Goal: Information Seeking & Learning: Learn about a topic

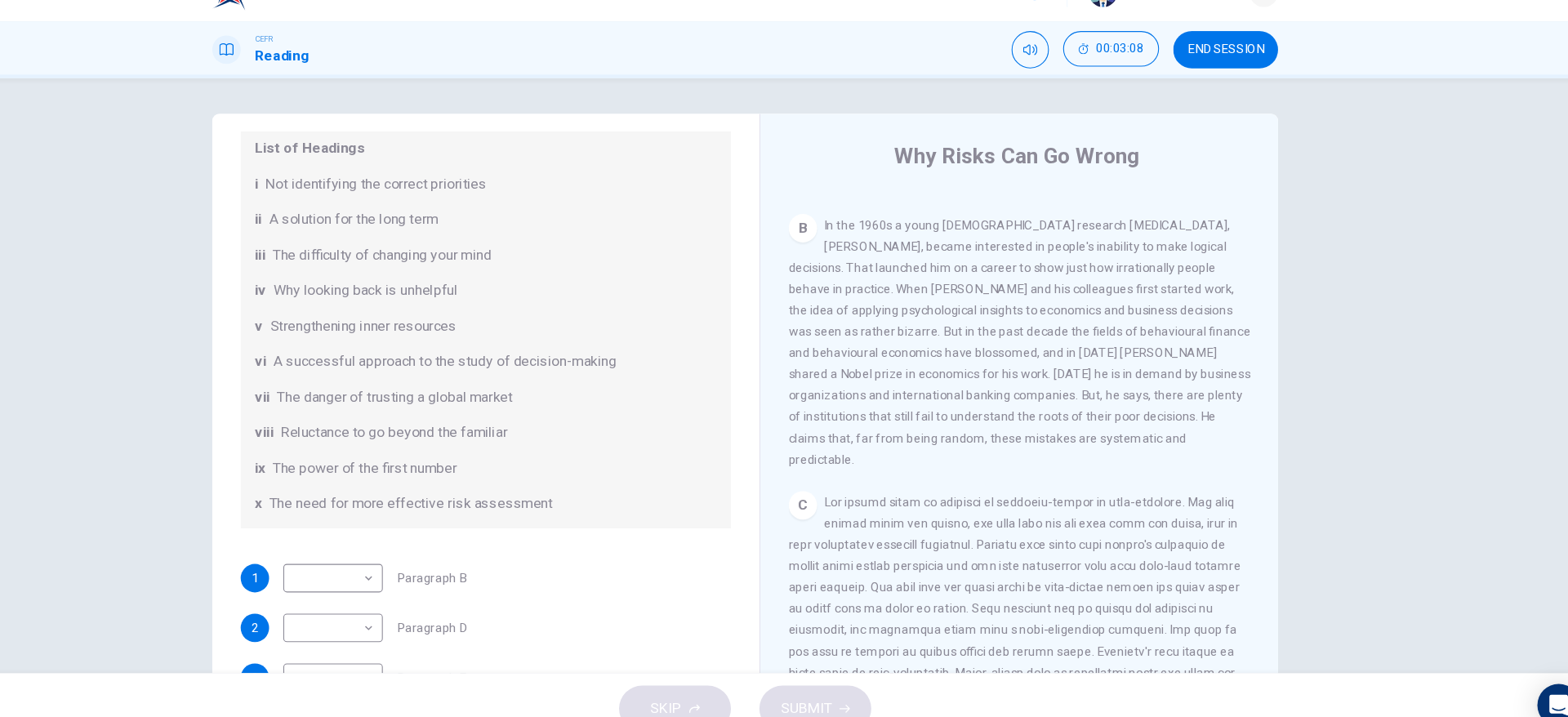
scroll to position [179, 0]
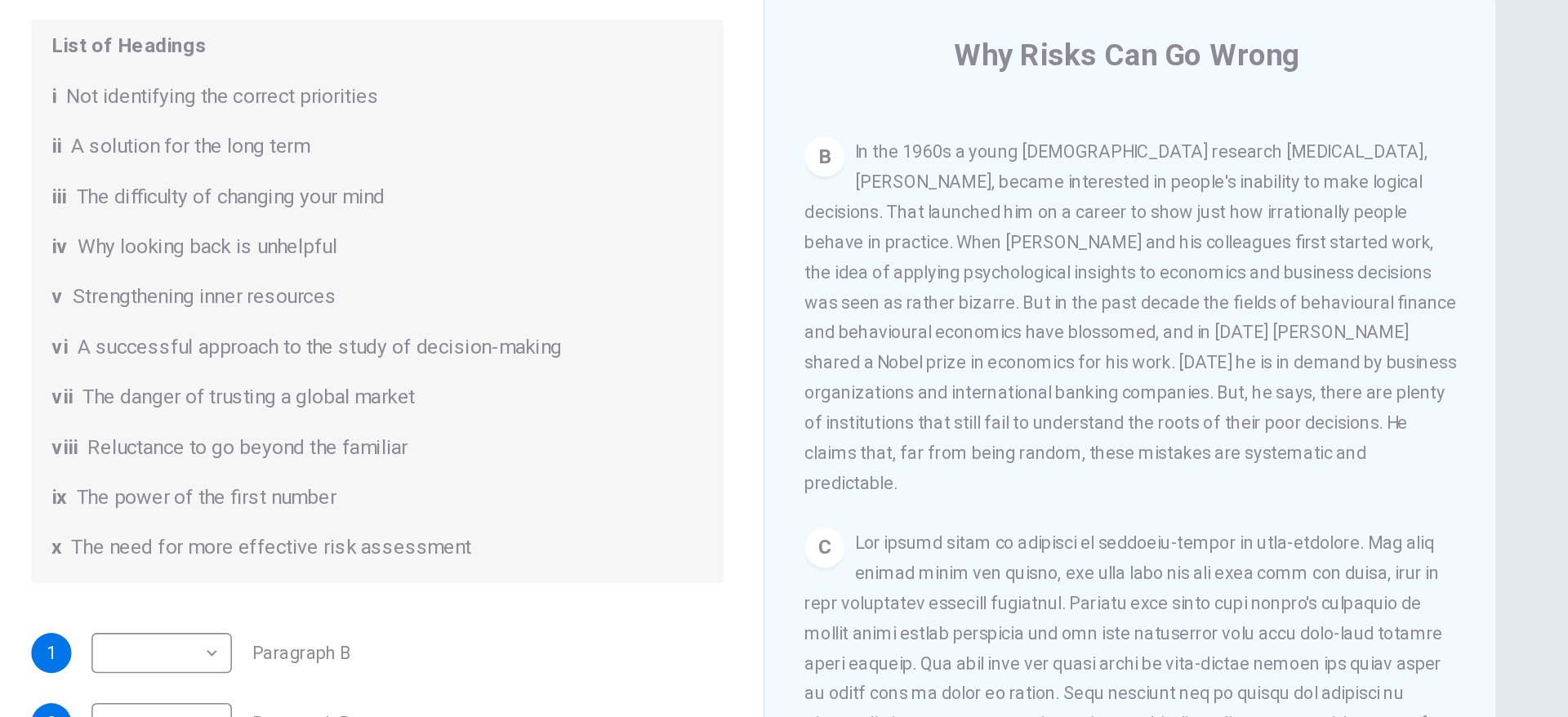
click at [726, 398] on div "vii The danger of trusting a global market" at bounding box center [546, 399] width 425 height 20
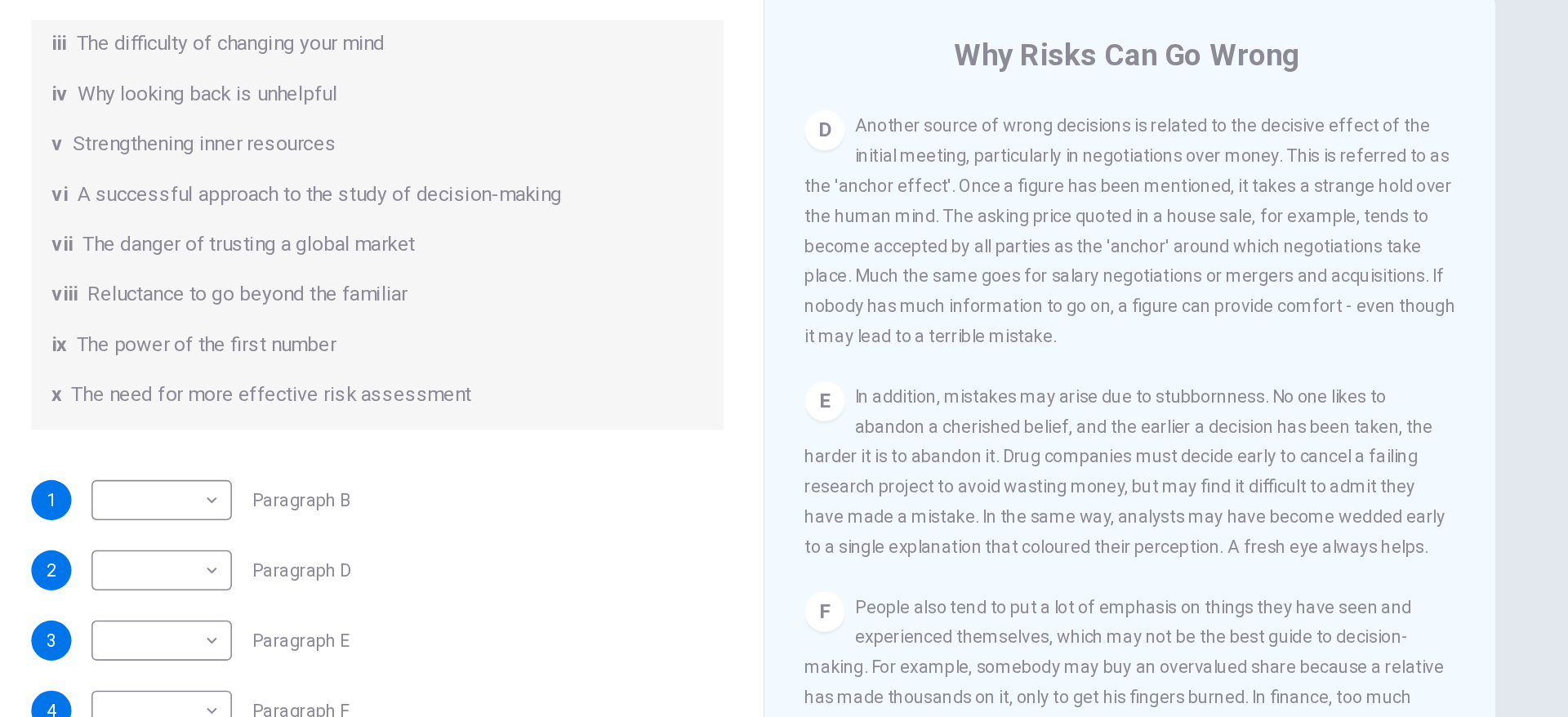
scroll to position [1021, 0]
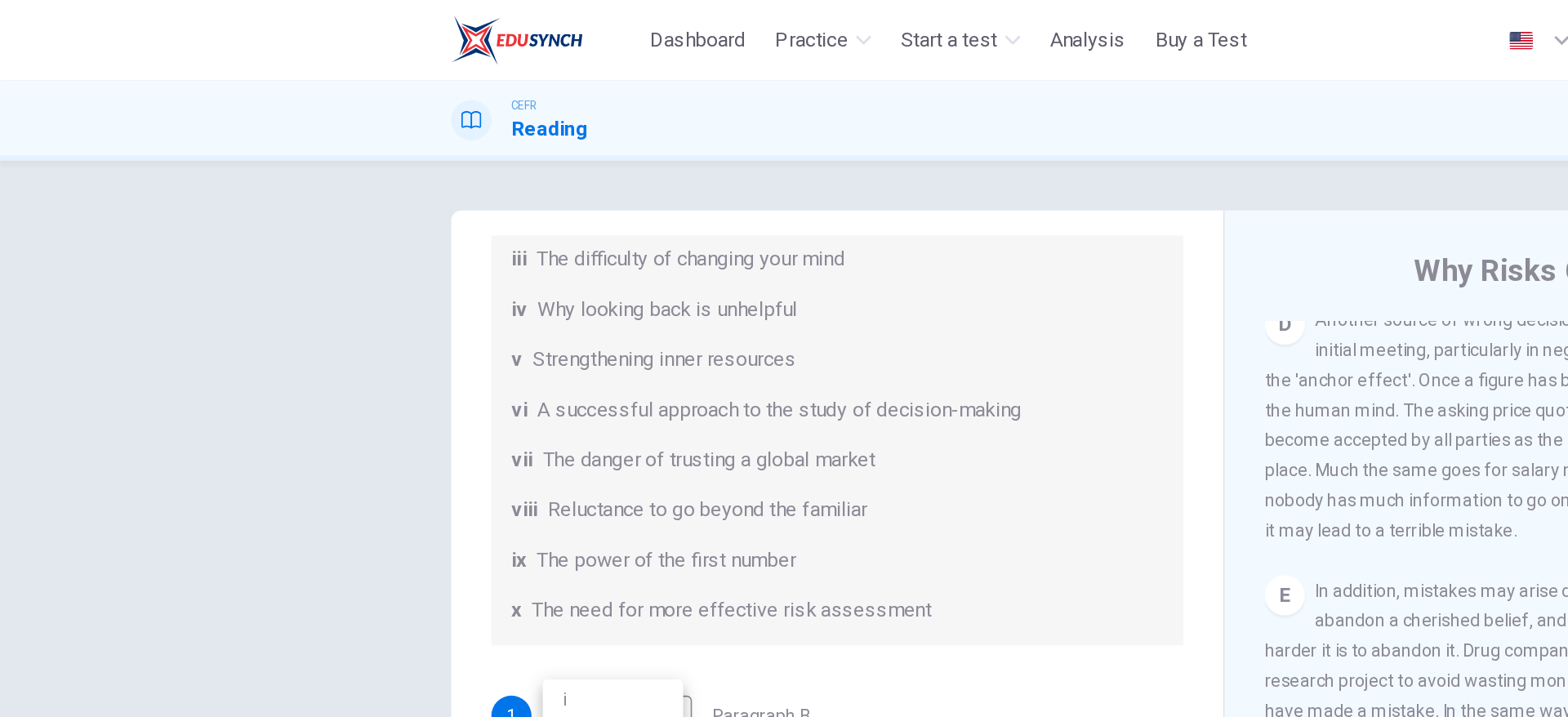
click at [134, 384] on body "This site uses cookies, as explained in our Privacy Policy . If you agree to th…" at bounding box center [784, 358] width 1568 height 717
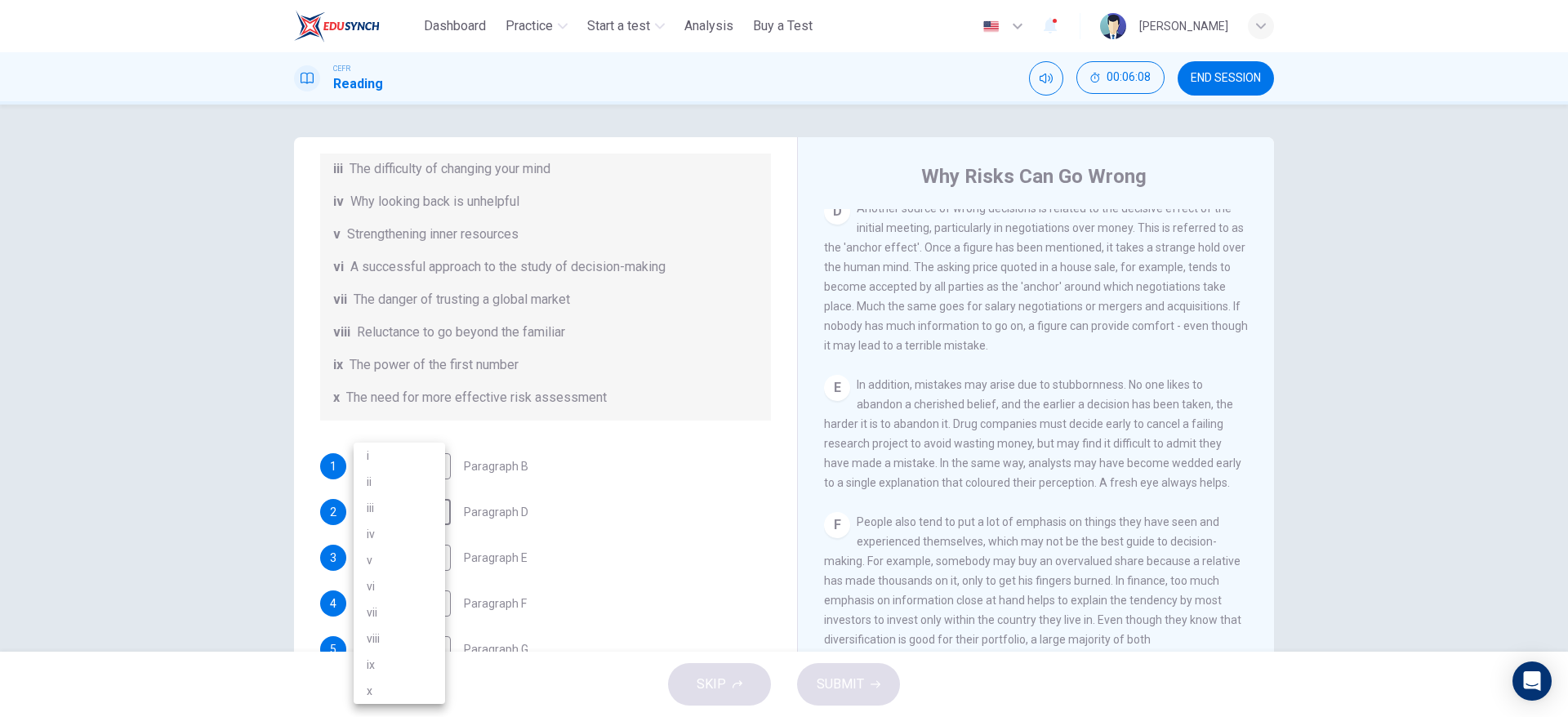
click at [436, 663] on li "ix" at bounding box center [399, 665] width 91 height 27
type input "**"
click at [581, 463] on div "1 ​ ​ Paragraph B" at bounding box center [546, 466] width 450 height 27
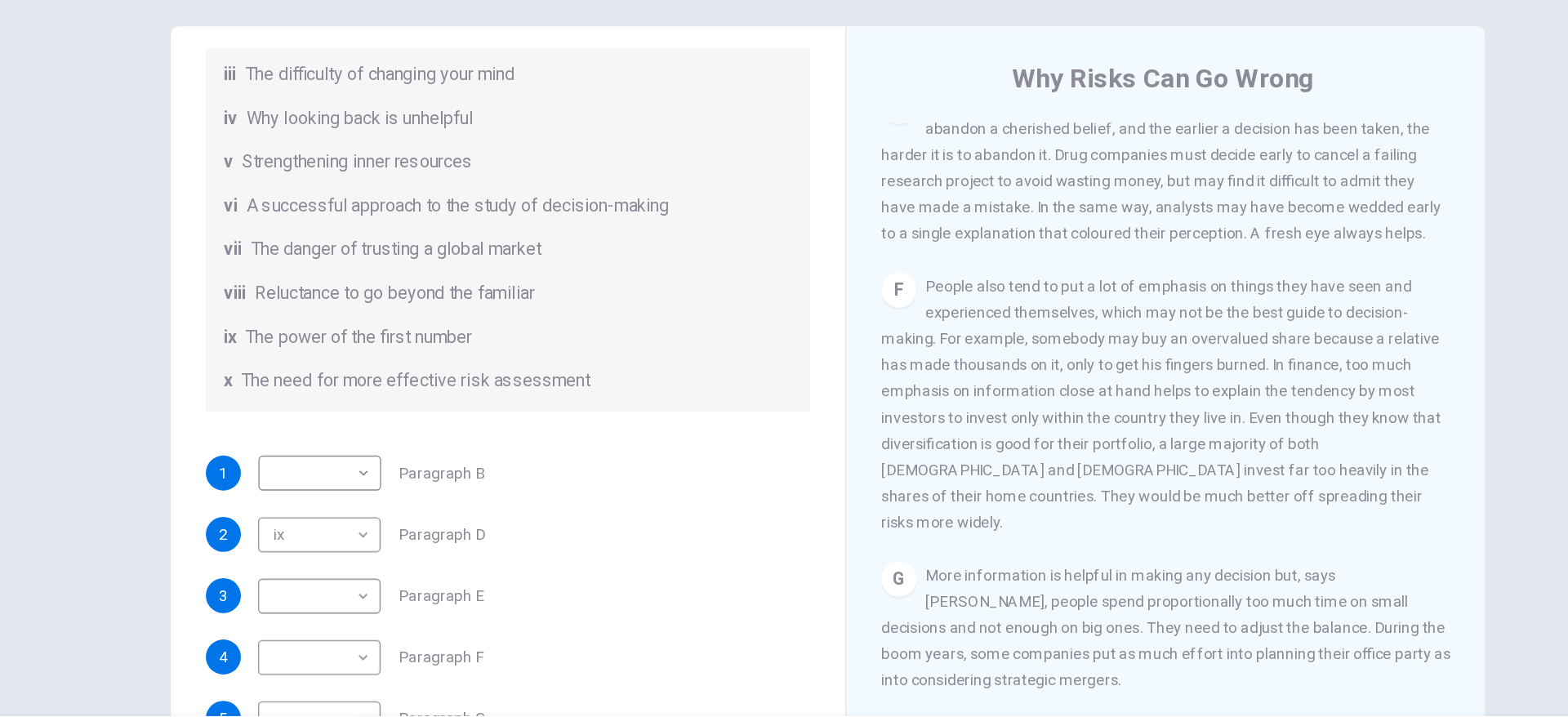
scroll to position [1196, 0]
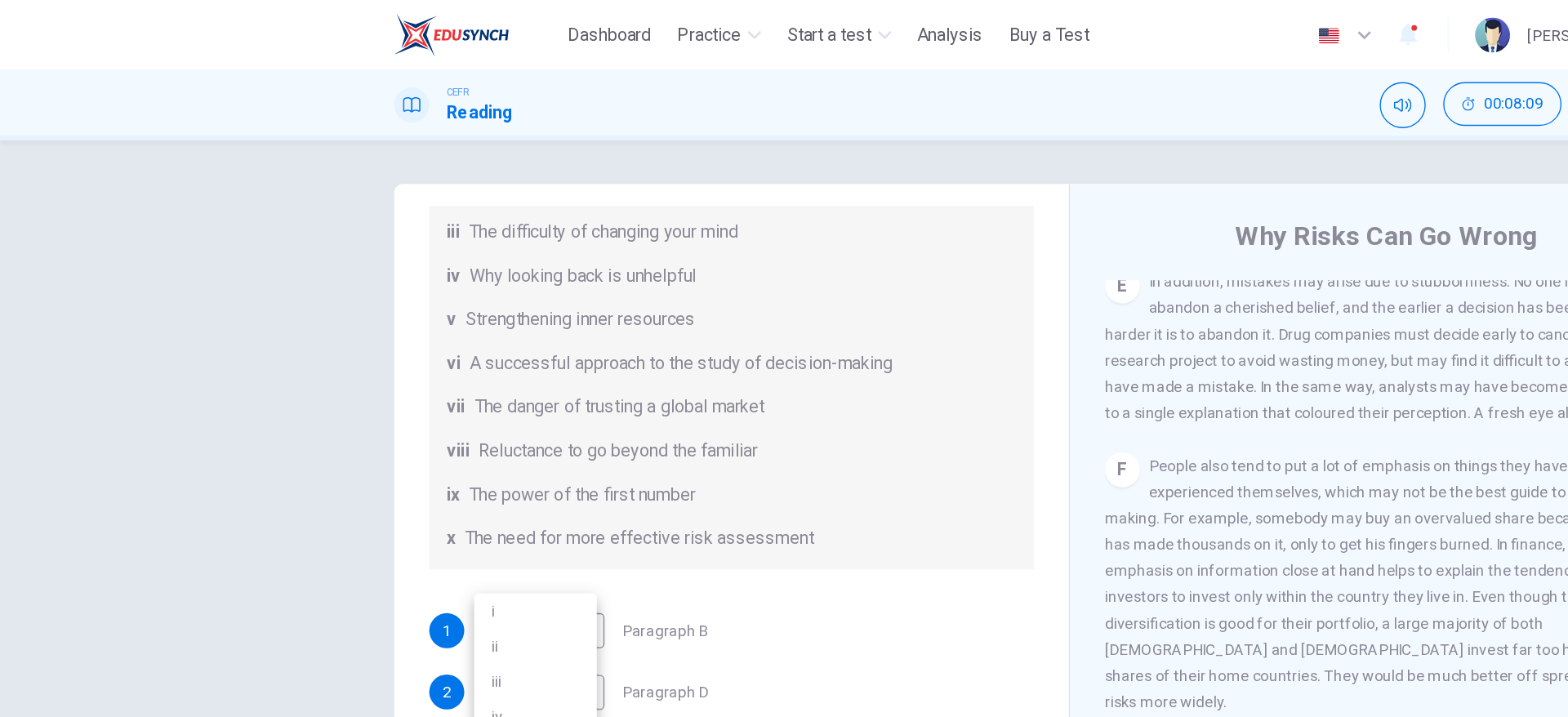
click at [269, 445] on body "This site uses cookies, as explained in our Privacy Policy . If you agree to th…" at bounding box center [784, 358] width 1568 height 717
click at [413, 498] on li "iii" at bounding box center [399, 508] width 91 height 27
type input "***"
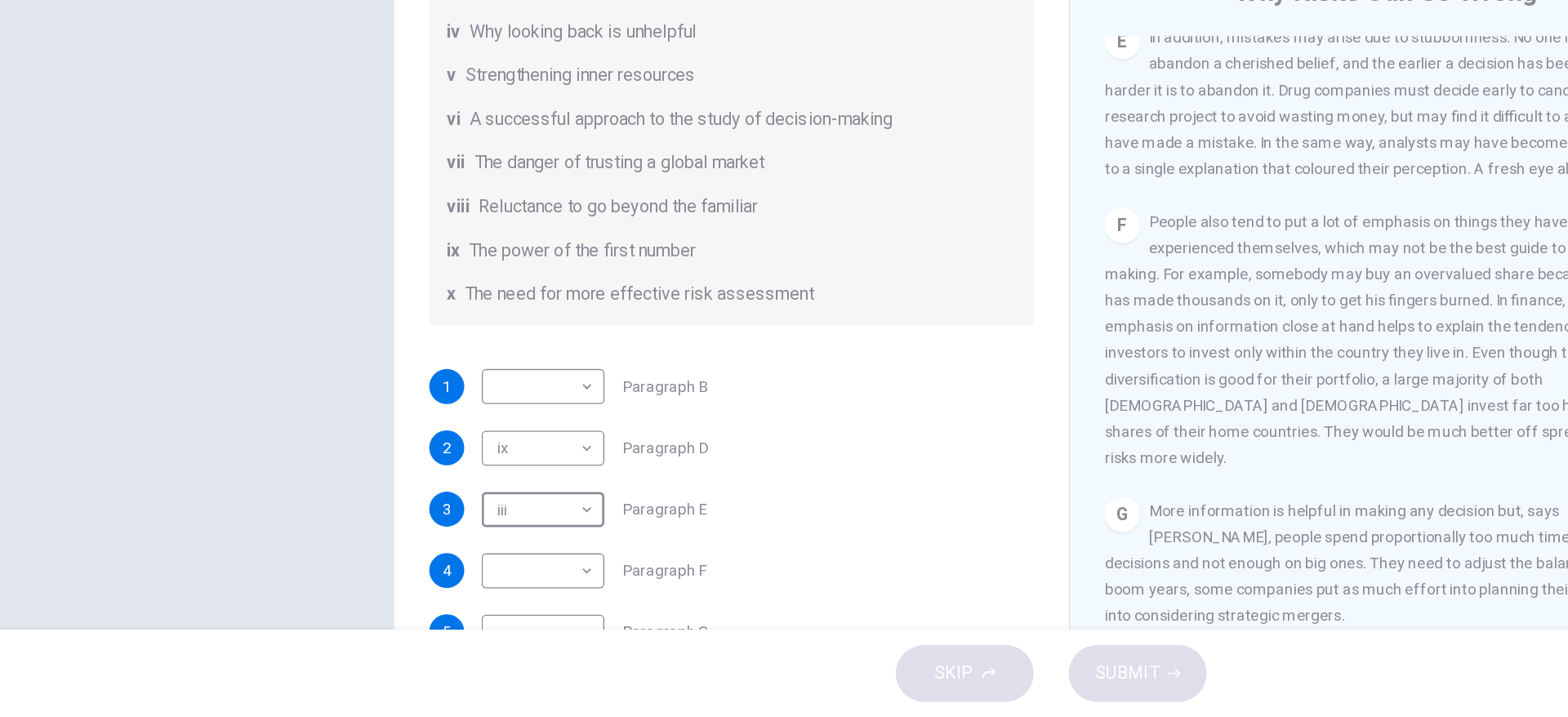
click at [623, 549] on div "3 iii *** ​ Paragraph E" at bounding box center [546, 562] width 450 height 27
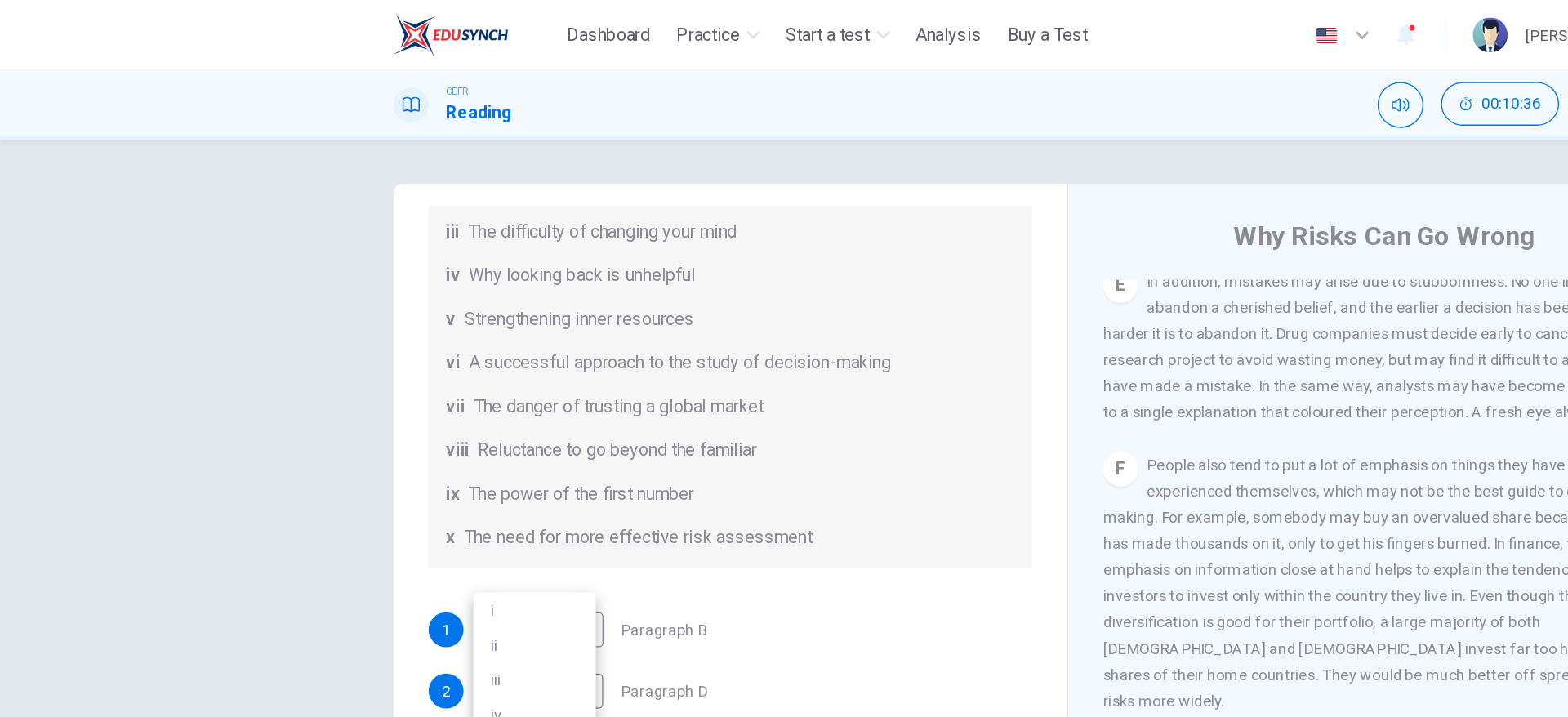
click at [171, 503] on body "This site uses cookies, as explained in our Privacy Policy . If you agree to th…" at bounding box center [784, 358] width 1568 height 717
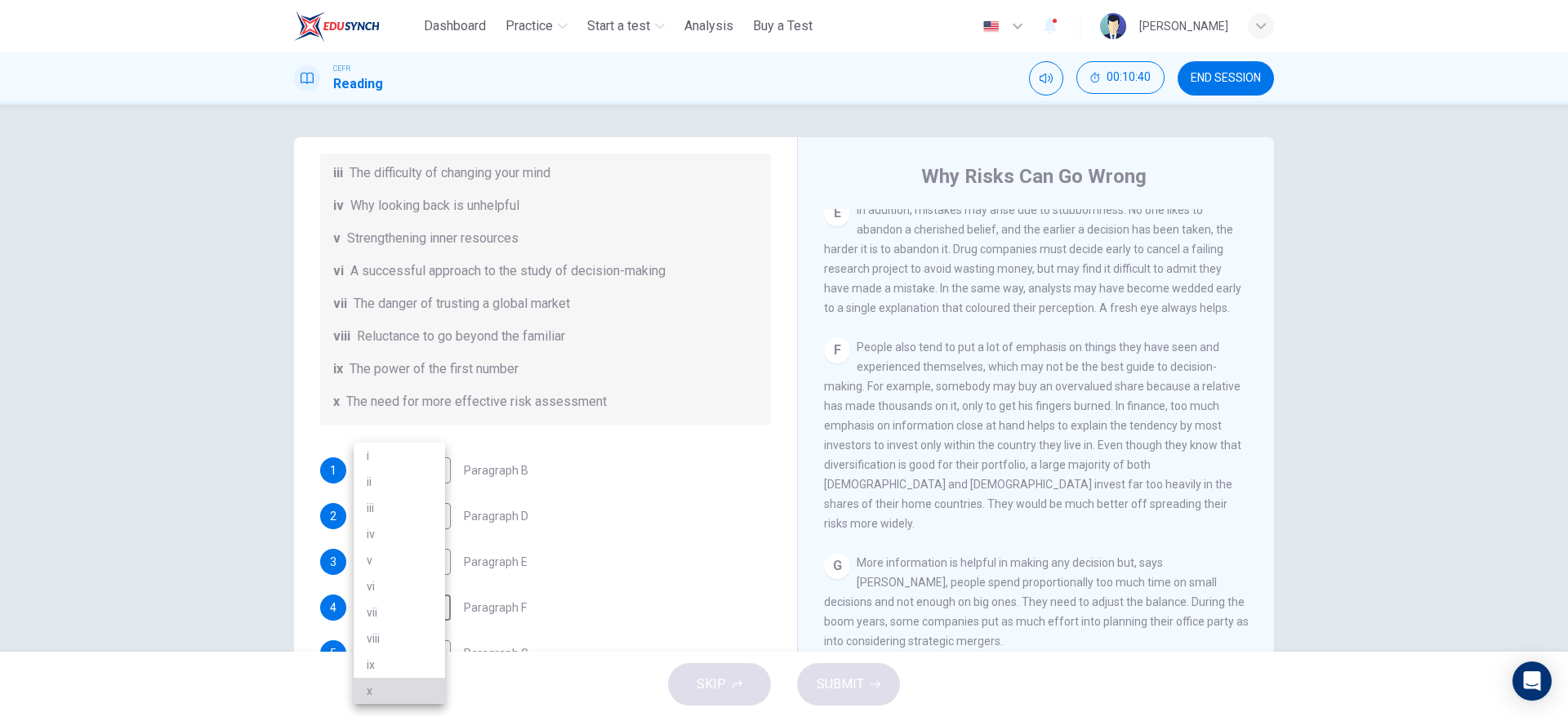
click at [355, 686] on li "x" at bounding box center [399, 690] width 91 height 27
type input "*"
click at [542, 463] on div "1 ​ ​ Paragraph B" at bounding box center [546, 470] width 450 height 27
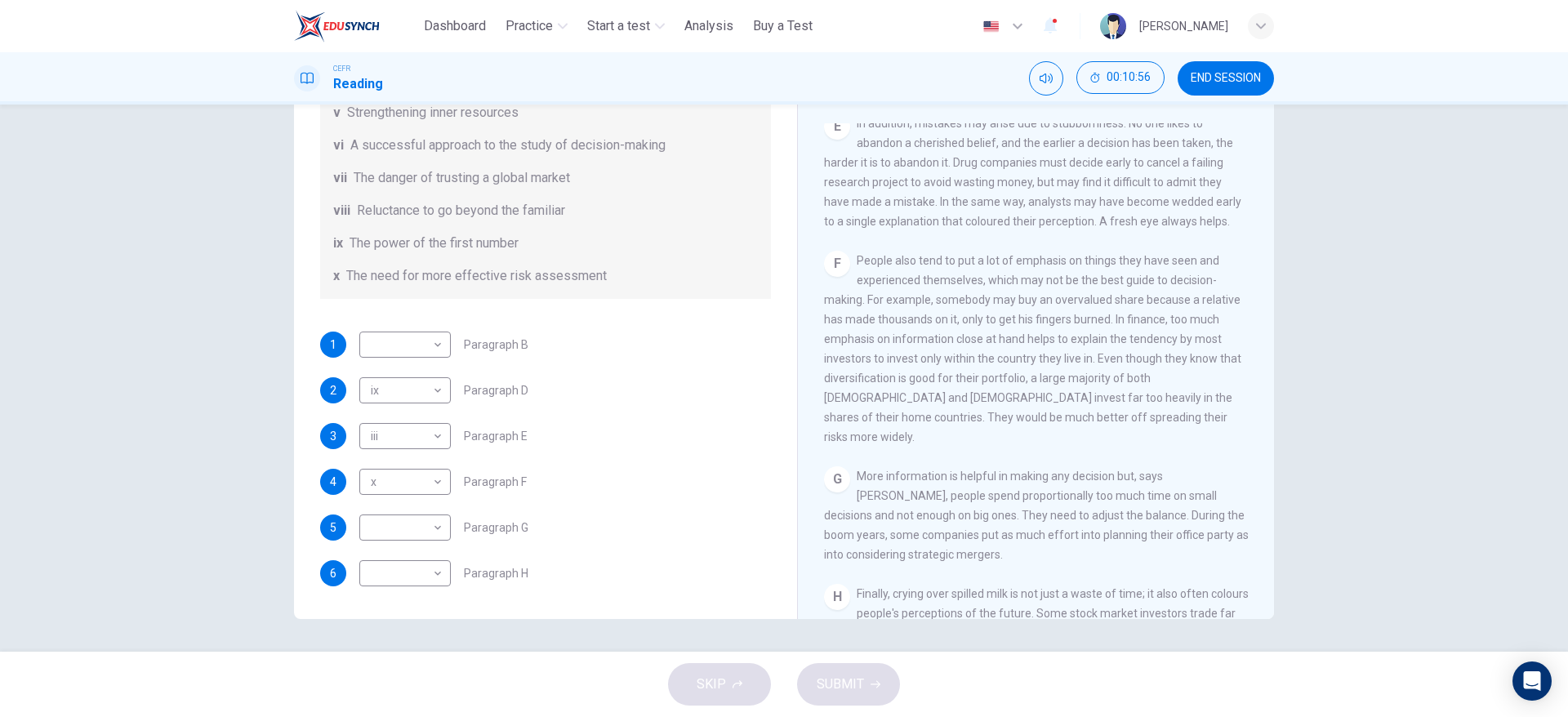
scroll to position [1193, 0]
click at [1132, 450] on div "F People also tend to put a lot of emphasis on things they have seen and experi…" at bounding box center [1036, 351] width 425 height 196
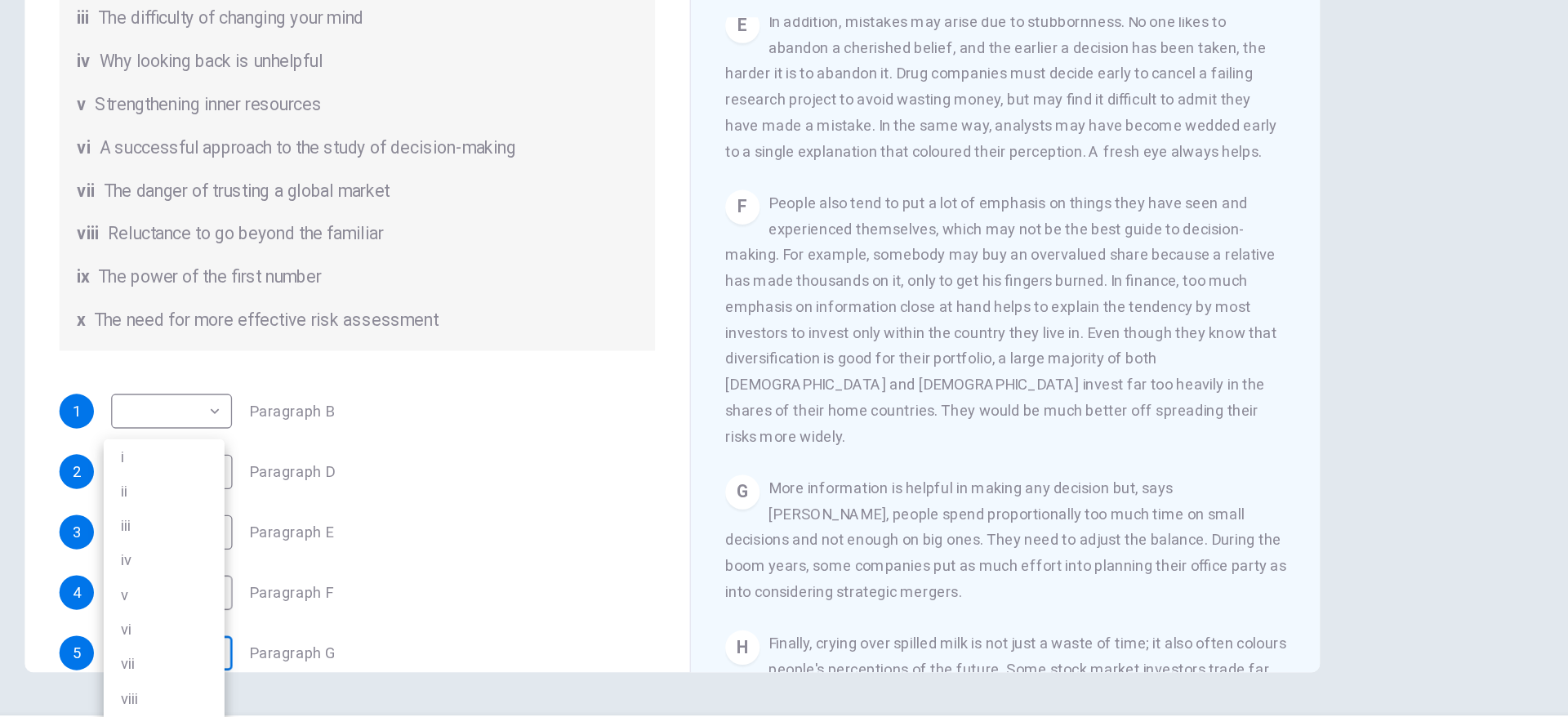
scroll to position [247, 0]
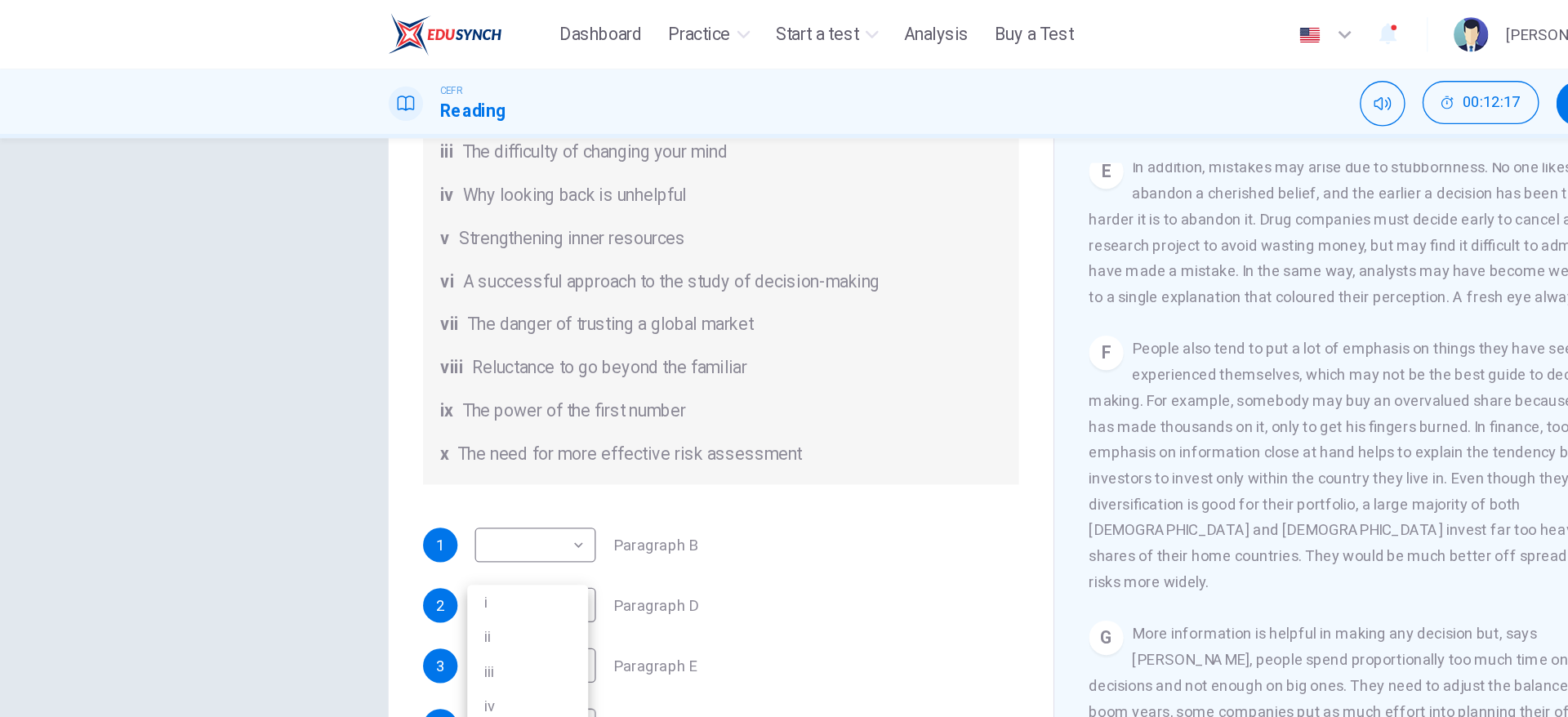
click at [155, 487] on body "This site uses cookies, as explained in our Privacy Policy . If you agree to th…" at bounding box center [784, 358] width 1568 height 717
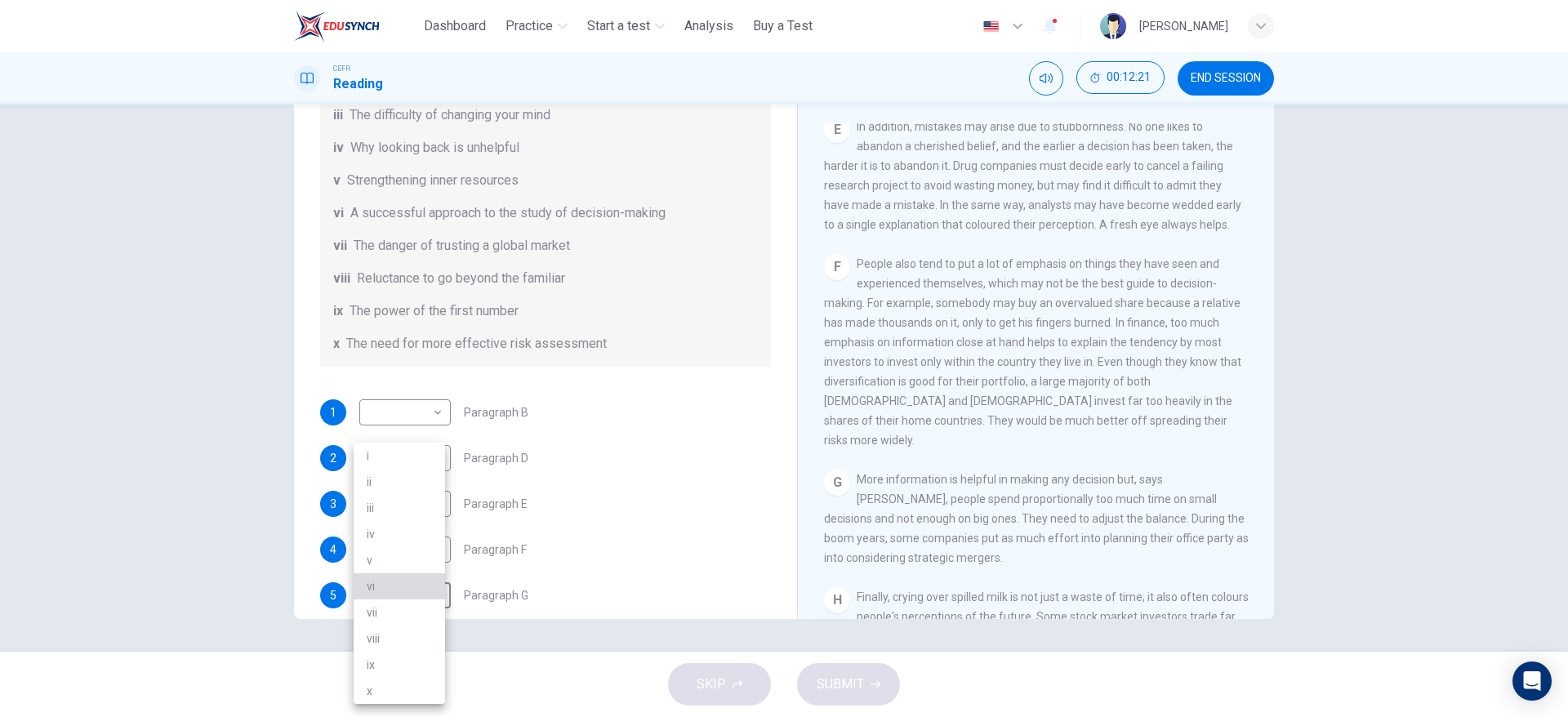
click at [400, 587] on li "vi" at bounding box center [399, 586] width 91 height 27
type input "**"
click at [528, 540] on div "4 x * ​ Paragraph F" at bounding box center [546, 550] width 450 height 27
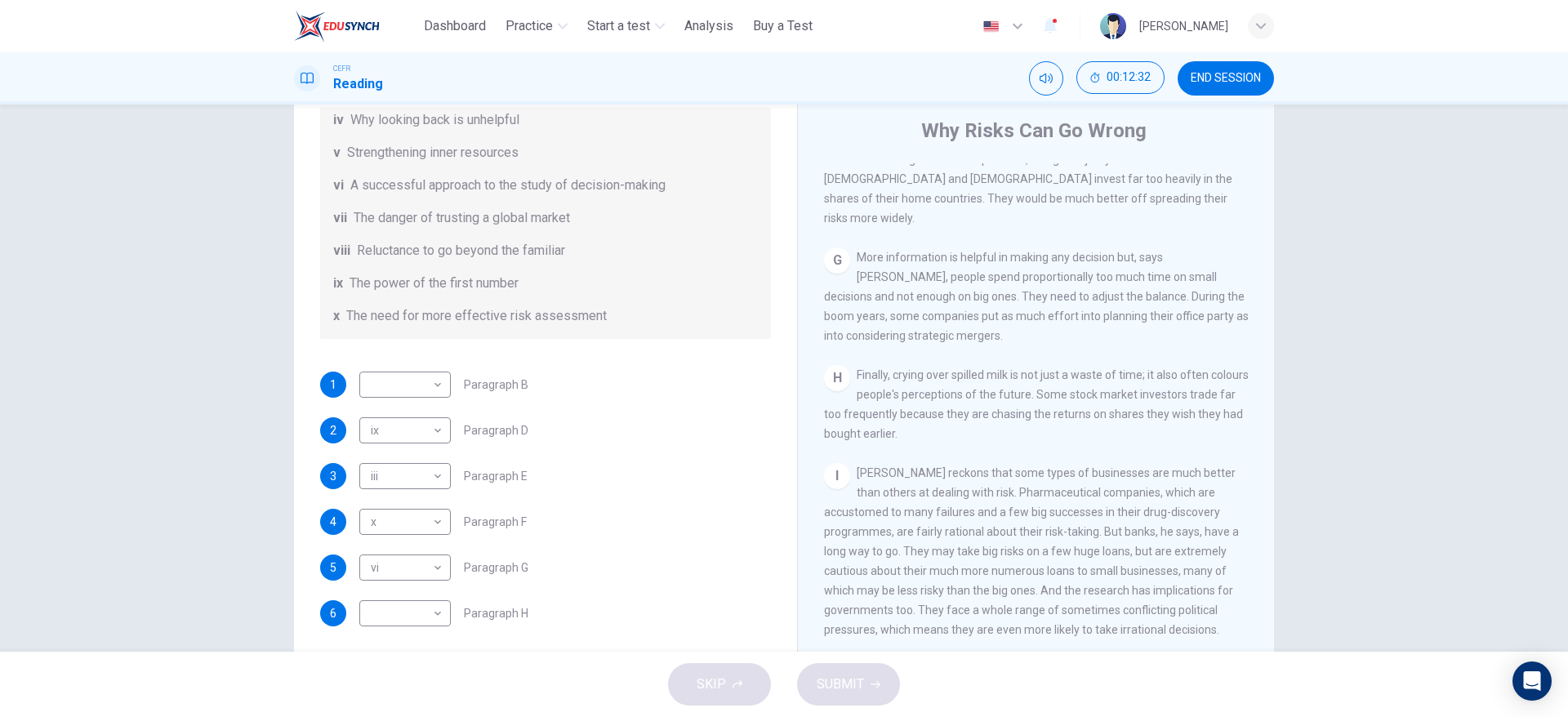
scroll to position [43, 0]
click at [397, 621] on body "This site uses cookies, as explained in our Privacy Policy . If you agree to th…" at bounding box center [784, 358] width 1568 height 717
click at [387, 531] on li "iv" at bounding box center [399, 534] width 91 height 27
type input "**"
click at [568, 543] on div "1 ​ ​ Paragraph B 2 ix ** ​ Paragraph D 3 iii *** ​ Paragraph E 4 x * ​ Paragra…" at bounding box center [546, 501] width 450 height 255
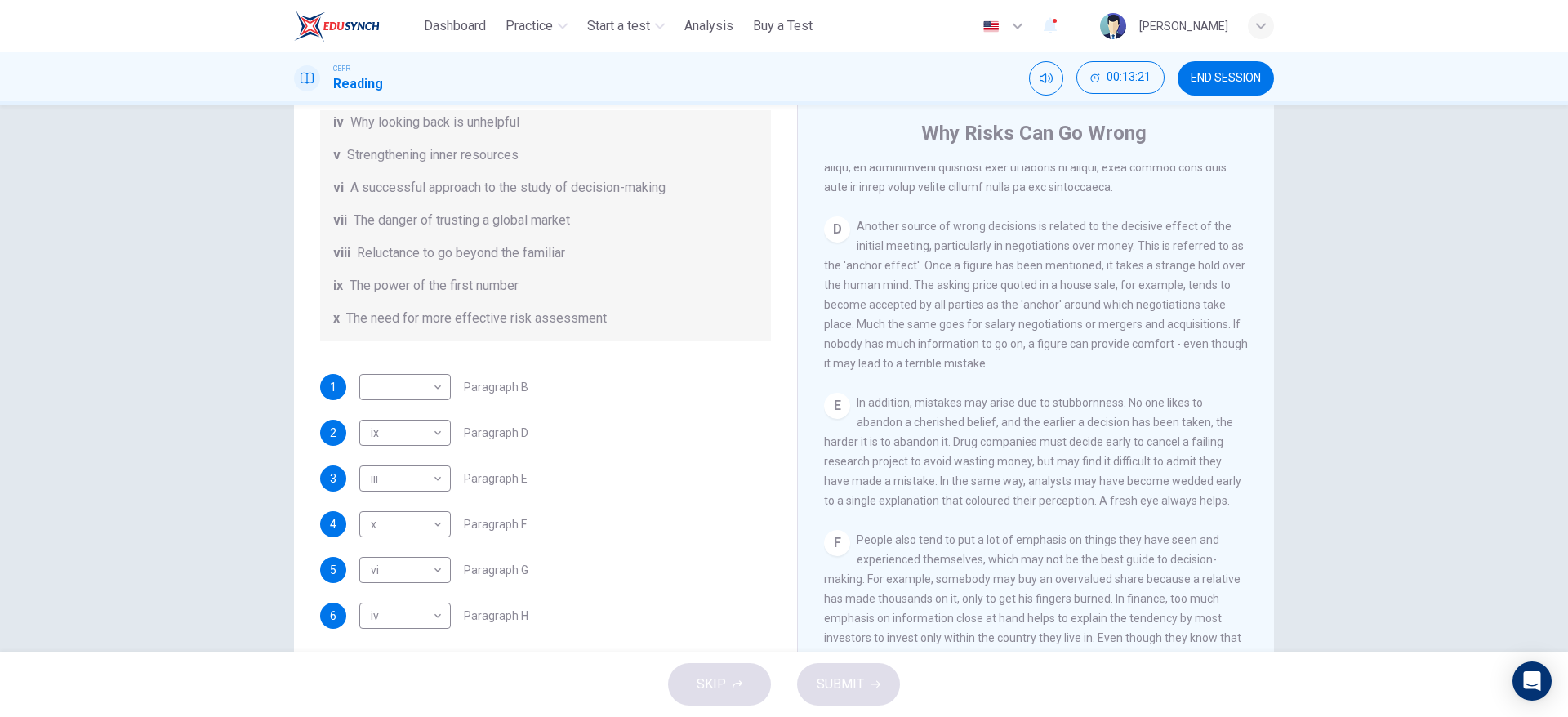
scroll to position [939, 0]
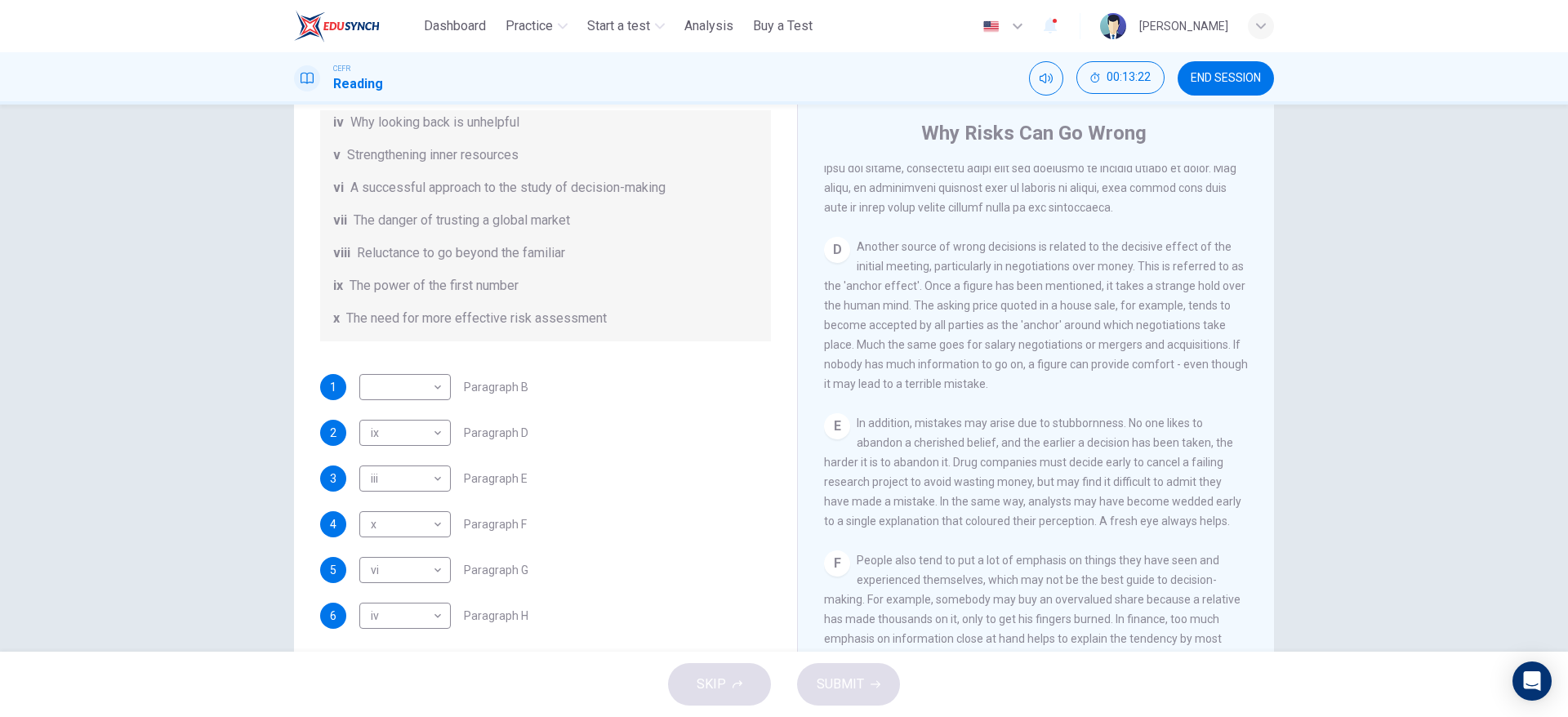
drag, startPoint x: 1286, startPoint y: 490, endPoint x: 1299, endPoint y: 432, distance: 59.4
click at [1299, 432] on div "Questions 1 - 6 Reading Passage 1 has nine paragraphs A-I Choose the correct he…" at bounding box center [784, 378] width 1568 height 547
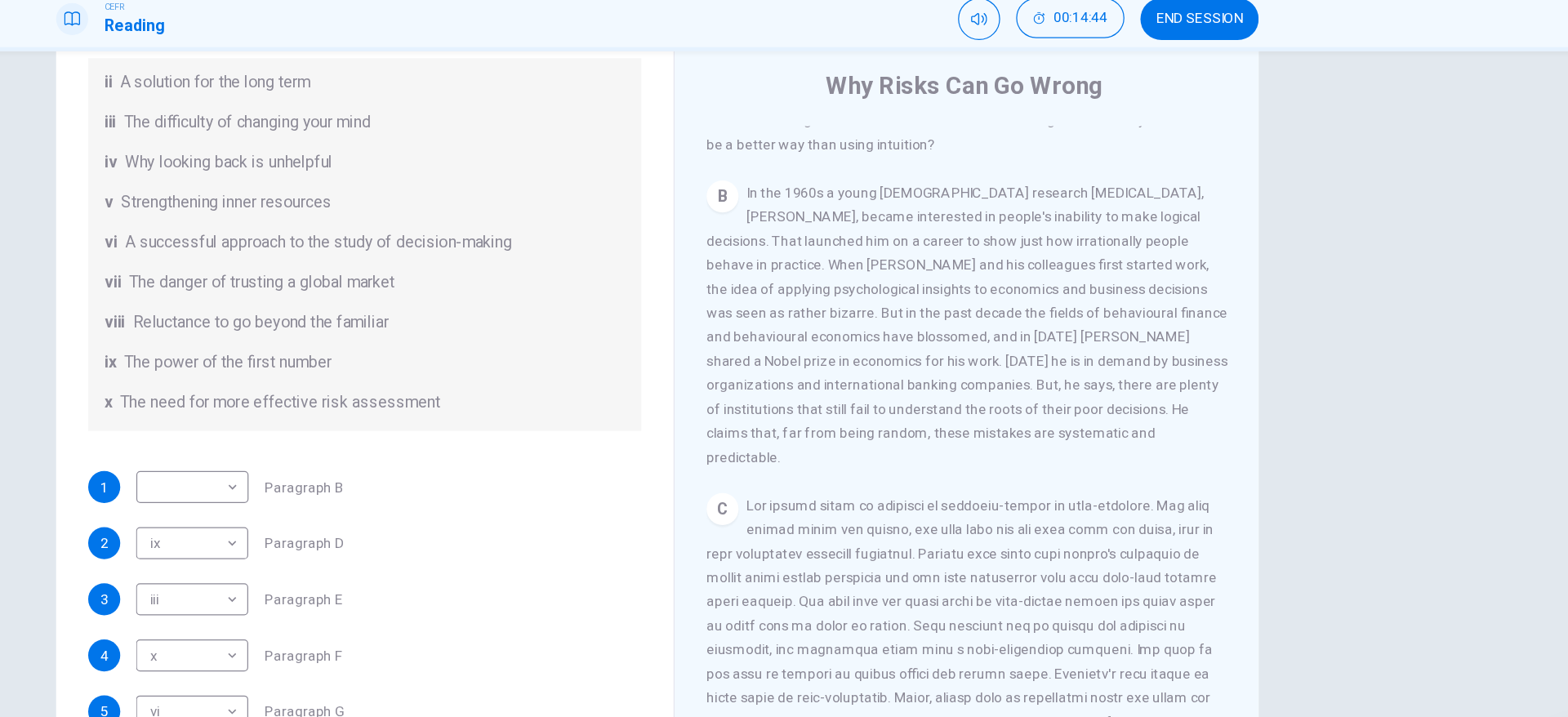
scroll to position [240, 0]
click at [146, 465] on body "This site uses cookies, as explained in our Privacy Policy . If you agree to th…" at bounding box center [784, 358] width 1568 height 717
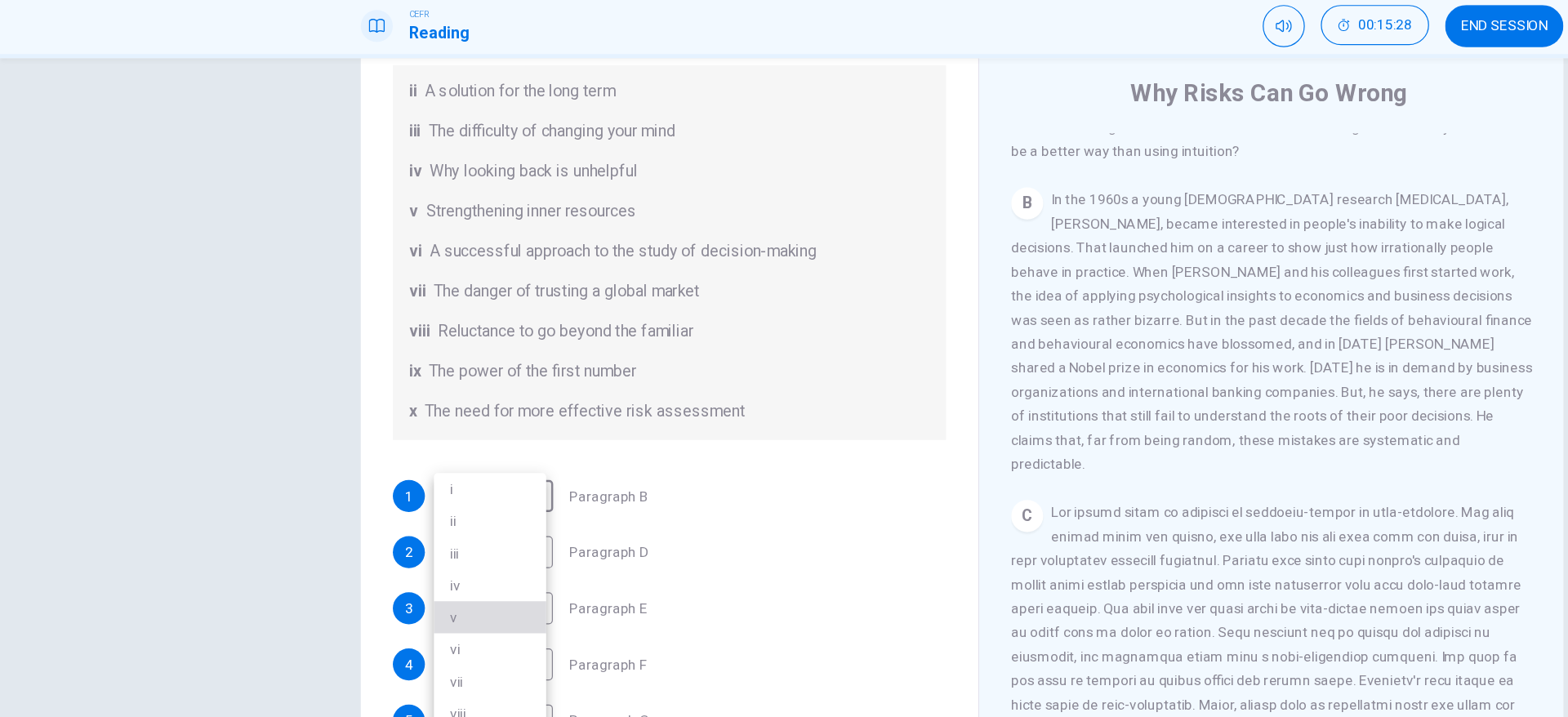
click at [377, 554] on li "v" at bounding box center [399, 560] width 91 height 27
type input "*"
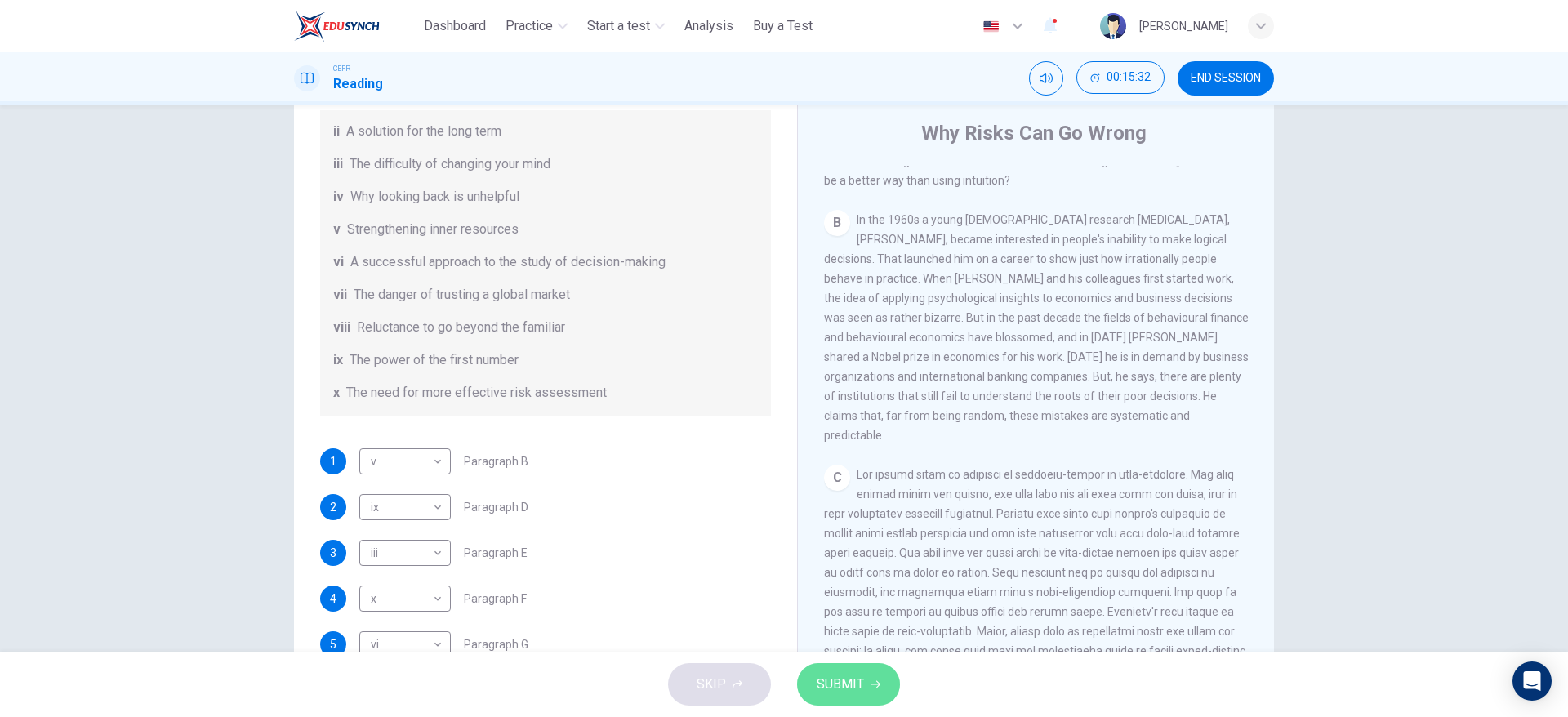
click at [838, 678] on span "SUBMIT" at bounding box center [841, 684] width 47 height 23
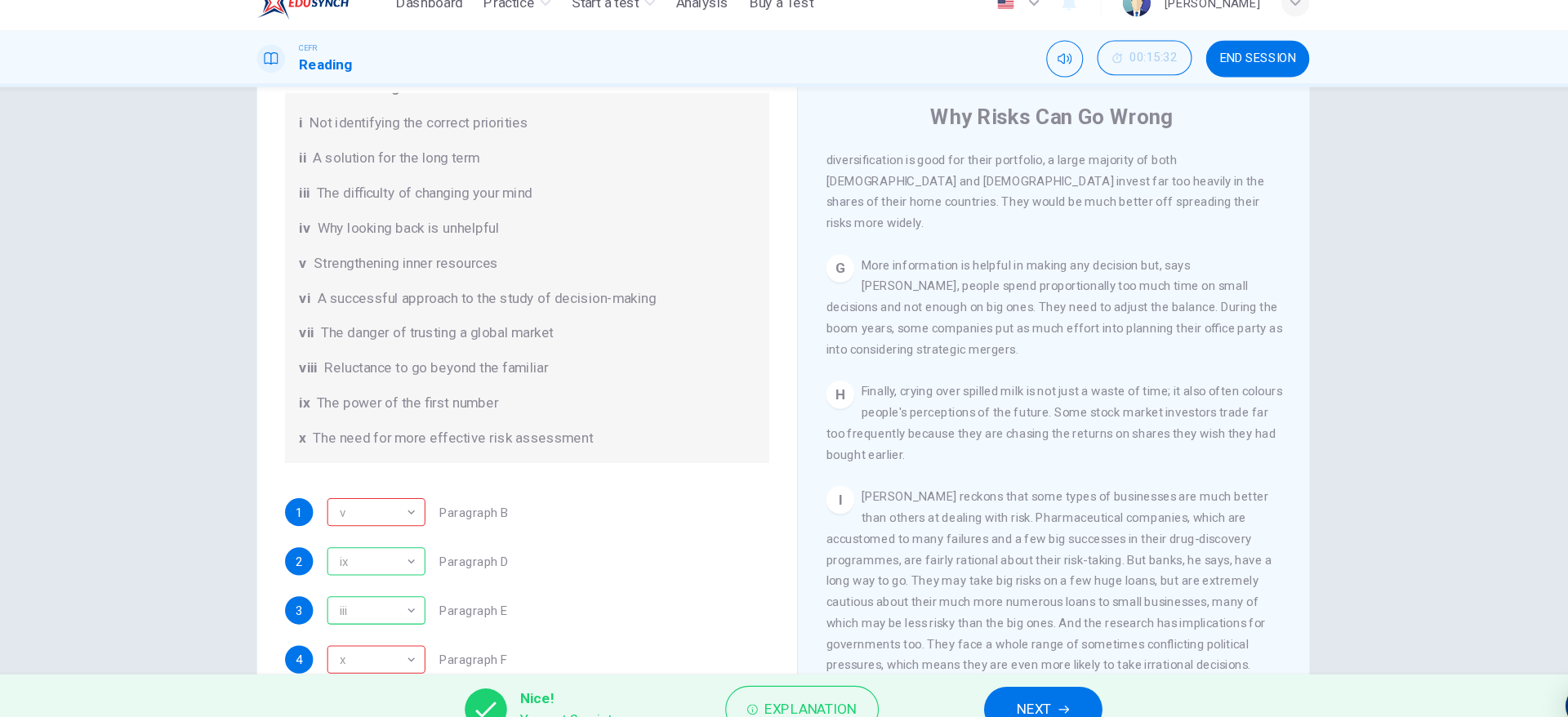
scroll to position [1495, 0]
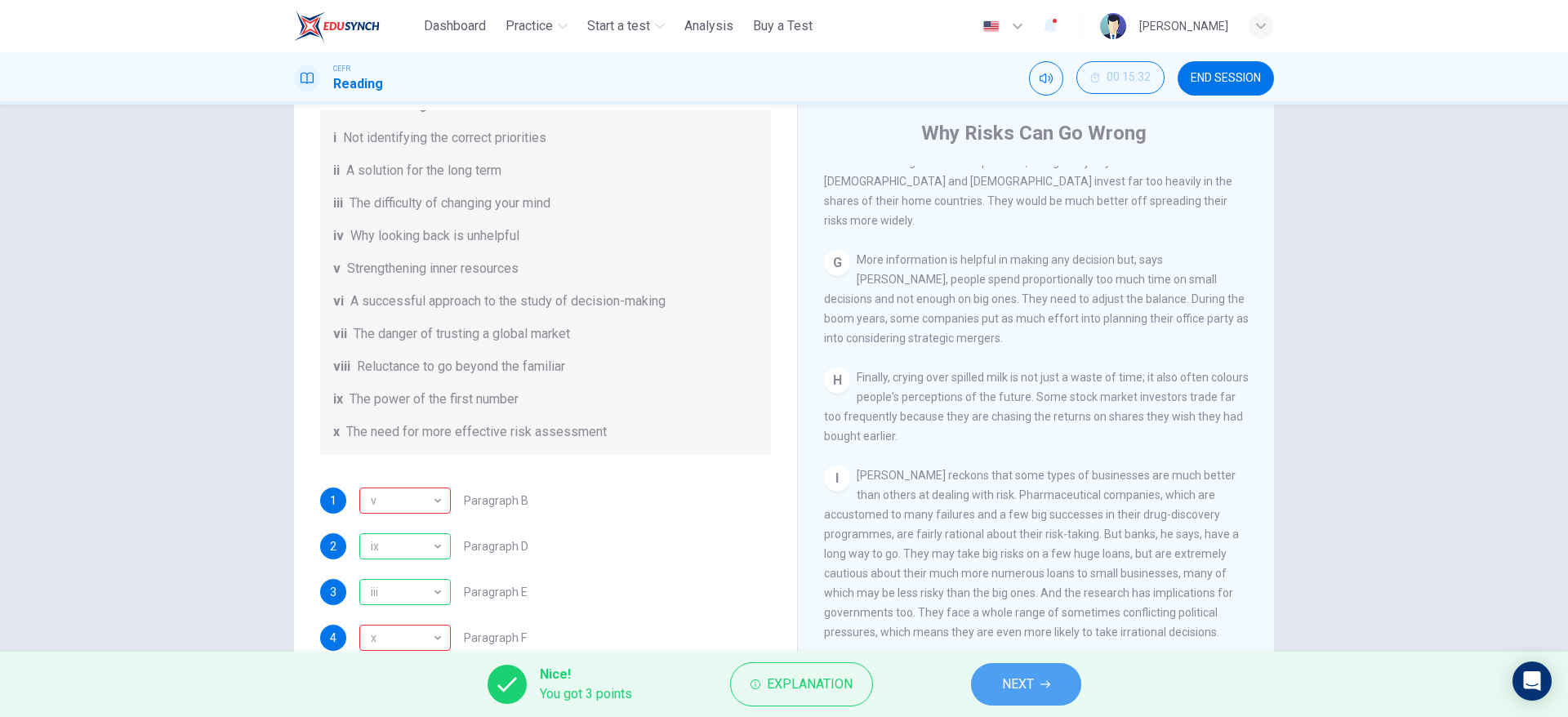
click at [1018, 698] on button "NEXT" at bounding box center [1025, 684] width 110 height 42
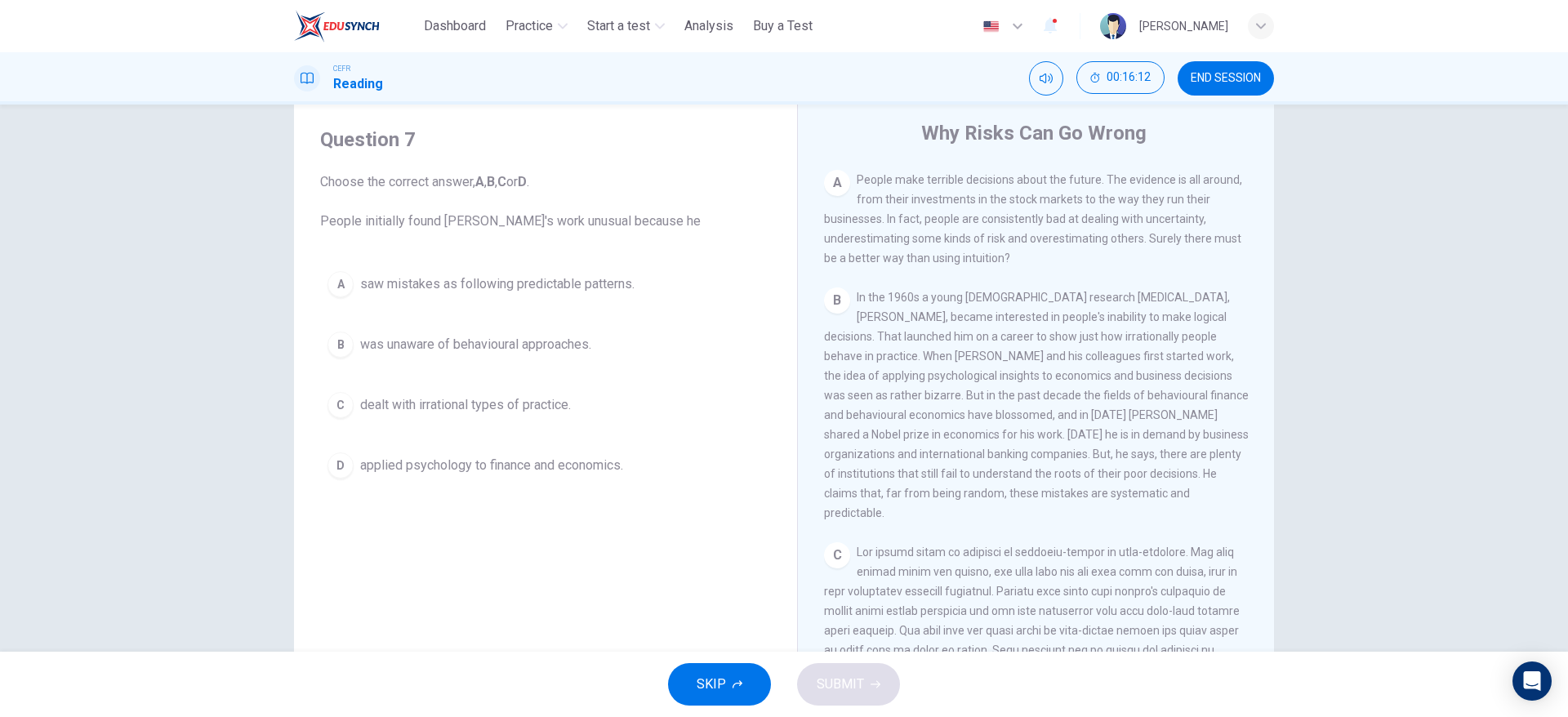
scroll to position [350, 0]
click at [518, 346] on span "was unaware of behavioural approaches." at bounding box center [475, 345] width 231 height 20
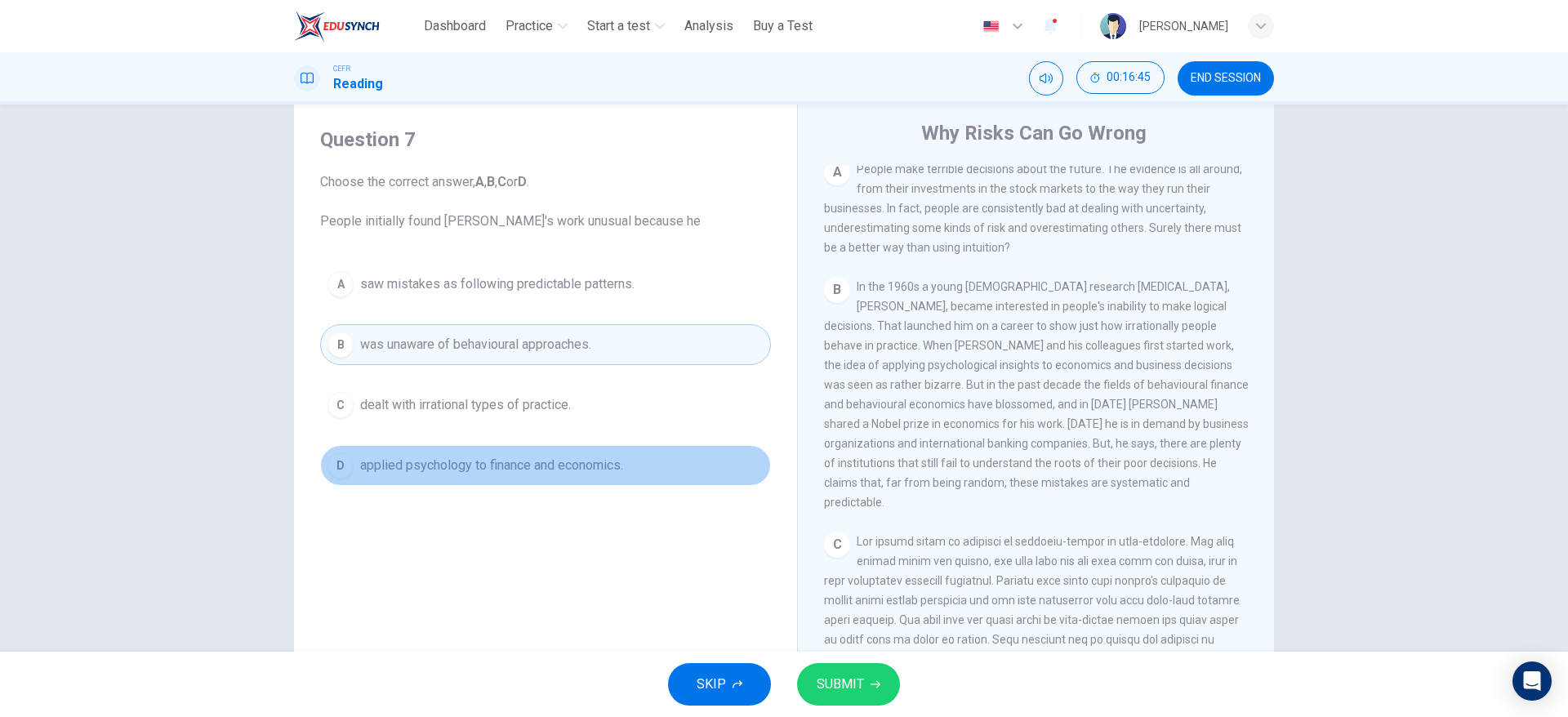
click at [569, 458] on span "applied psychology to finance and economics." at bounding box center [491, 465] width 262 height 20
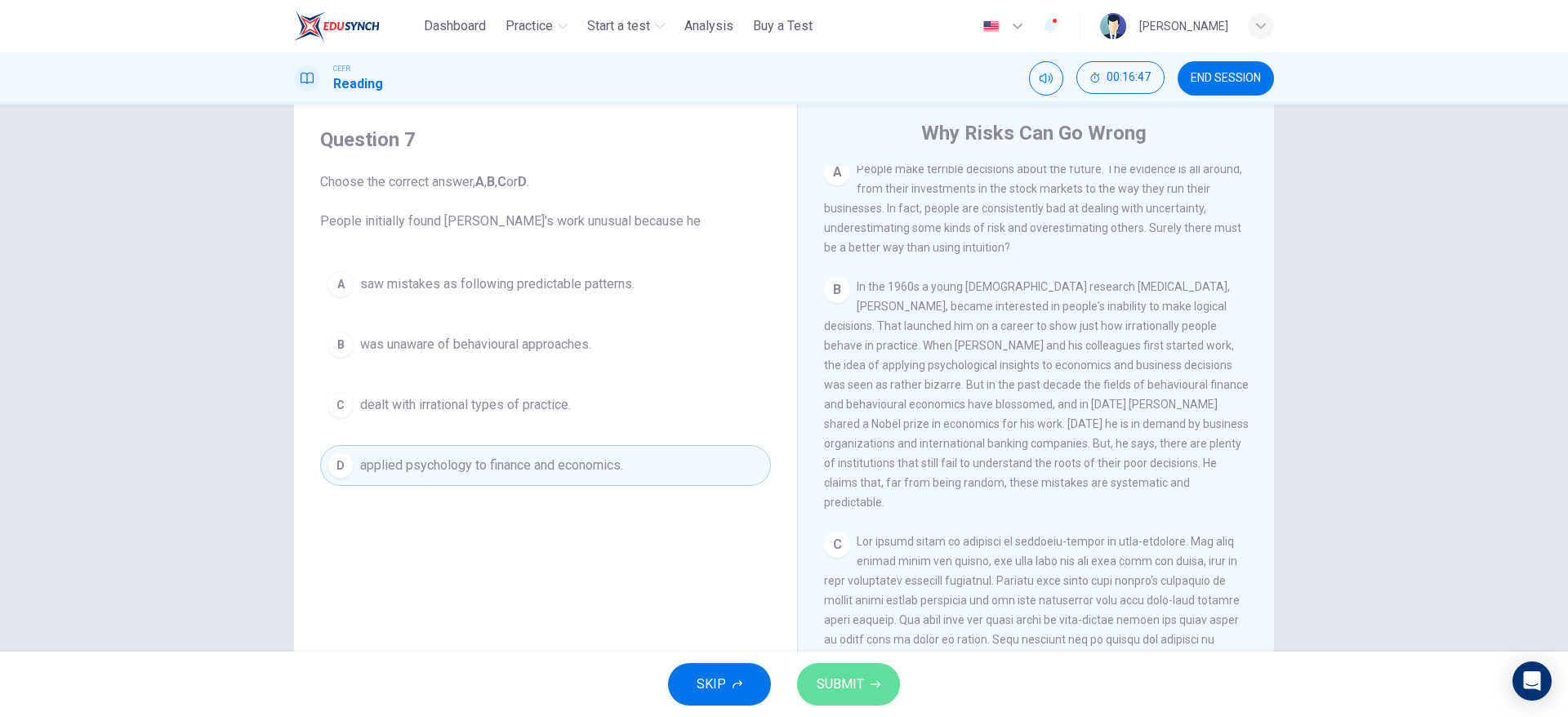
click at [888, 684] on button "SUBMIT" at bounding box center [848, 684] width 103 height 42
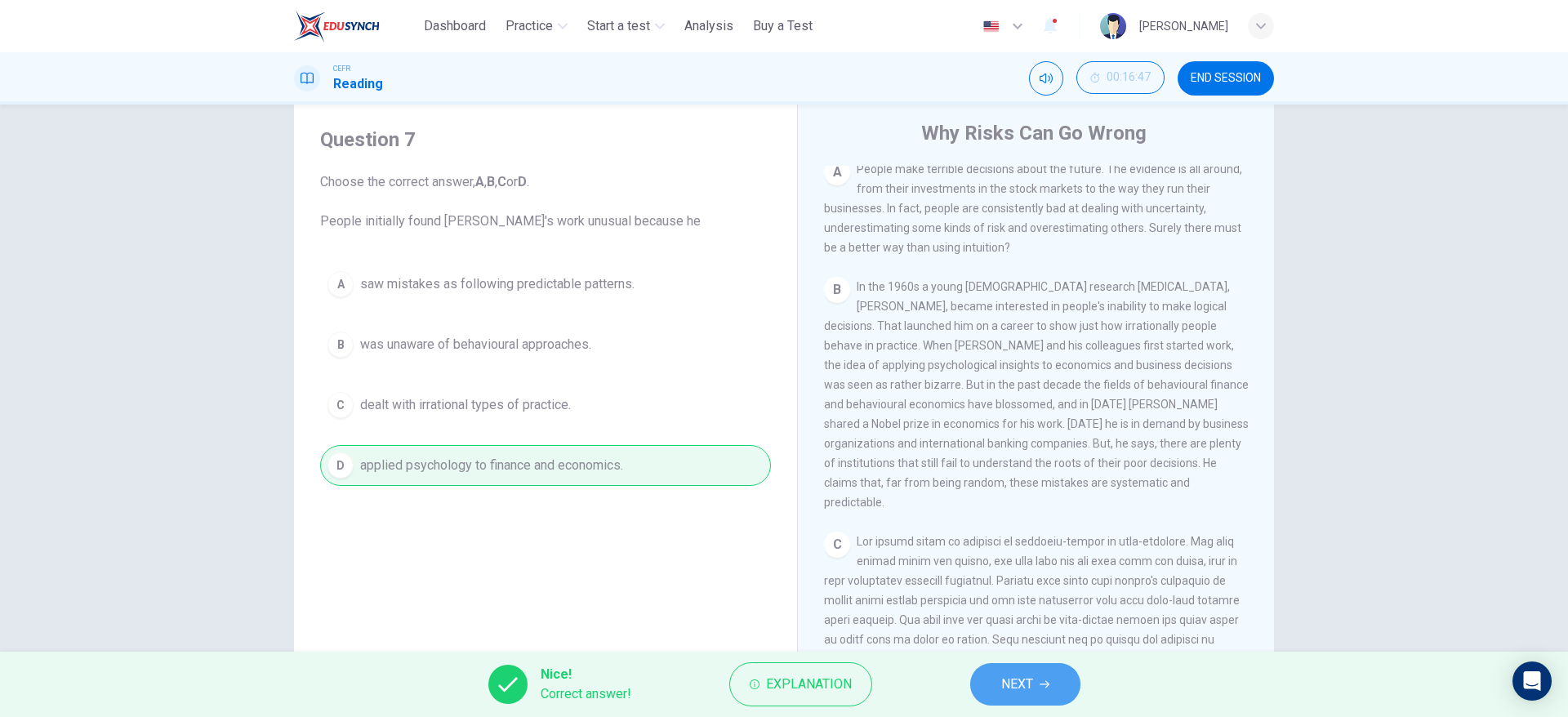
click at [1030, 679] on span "NEXT" at bounding box center [1016, 684] width 31 height 23
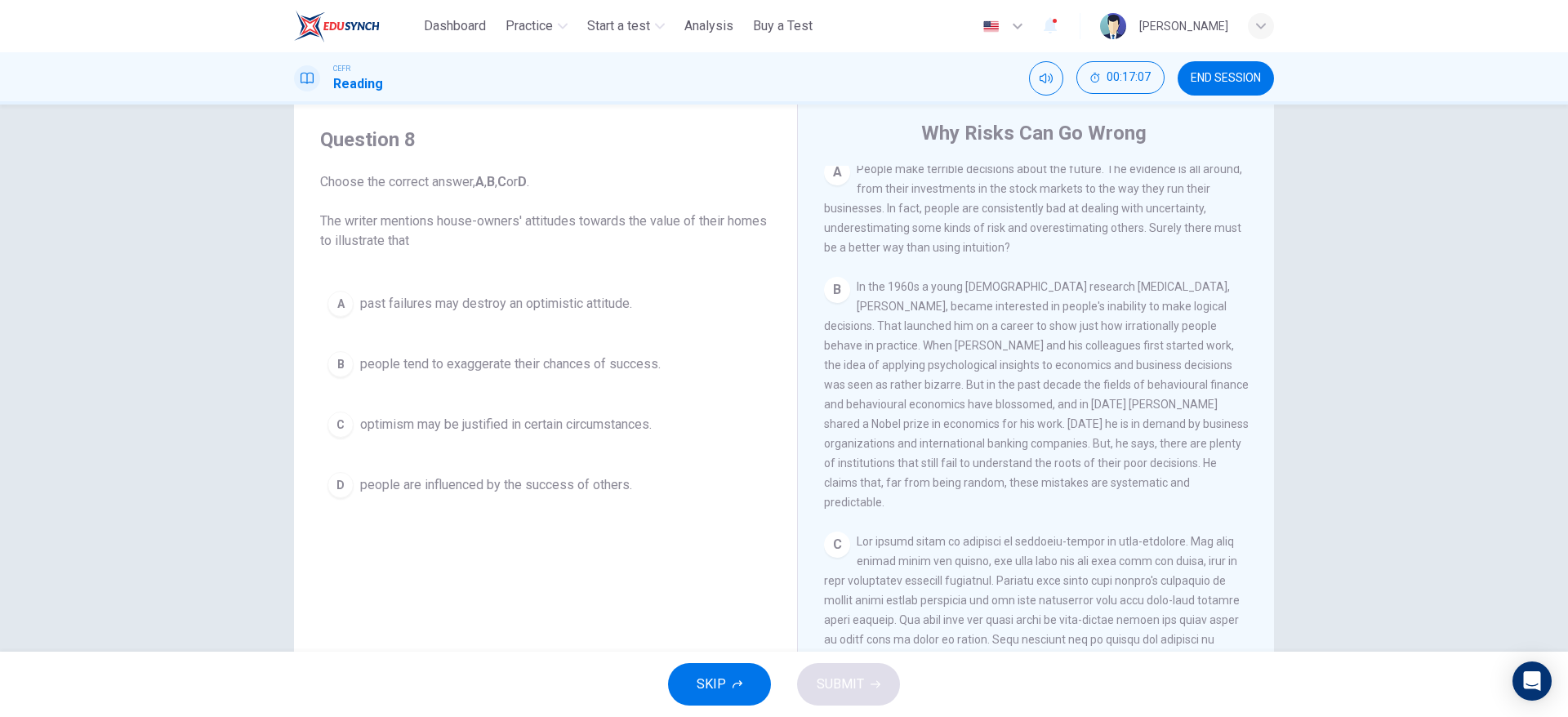
click at [628, 515] on div "Question 8 Choose the correct answer, A , B , C or D . The writer mentions hous…" at bounding box center [545, 316] width 477 height 412
click at [601, 512] on div "Question 8 Choose the correct answer, A , B , C or D . The writer mentions hous…" at bounding box center [545, 316] width 477 height 412
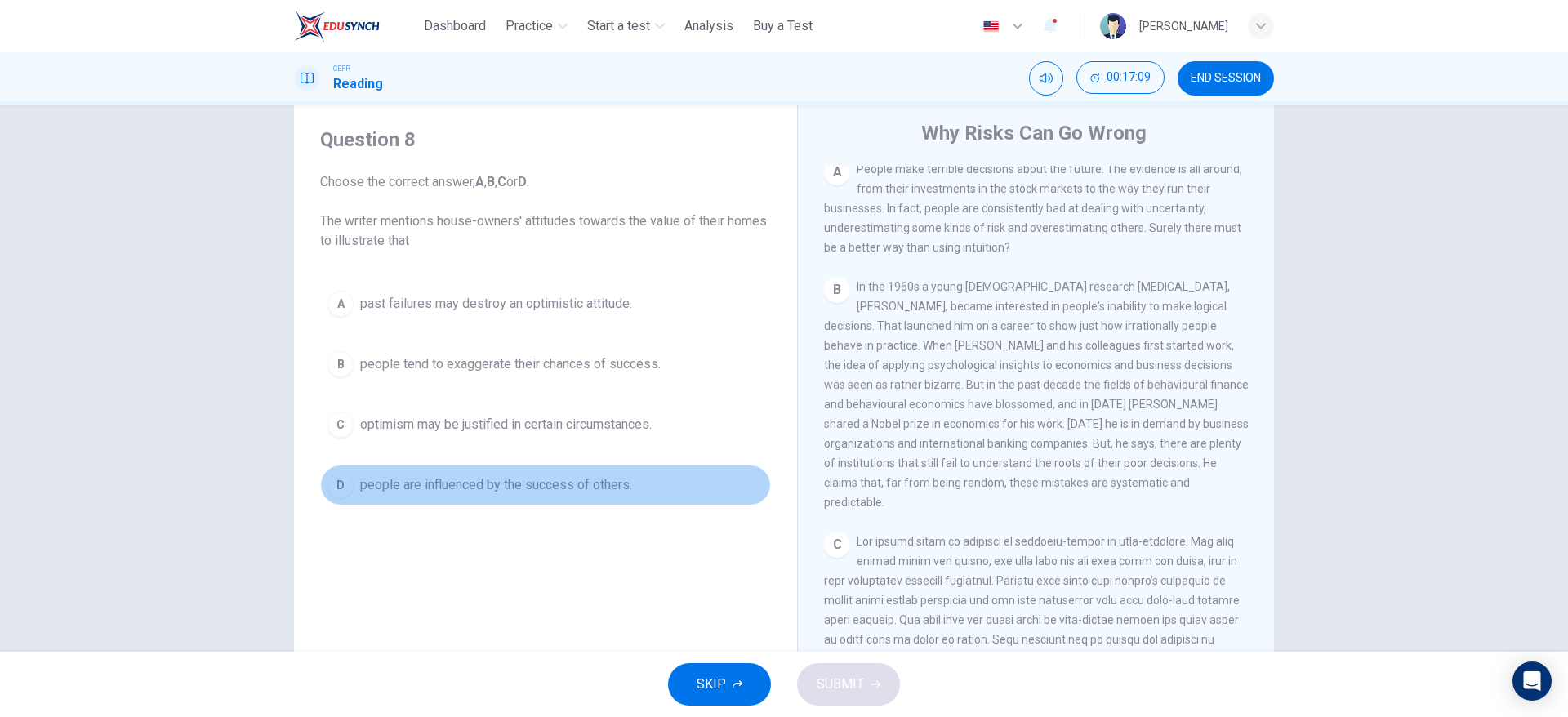
click at [555, 494] on span "people are influenced by the success of others." at bounding box center [495, 485] width 272 height 20
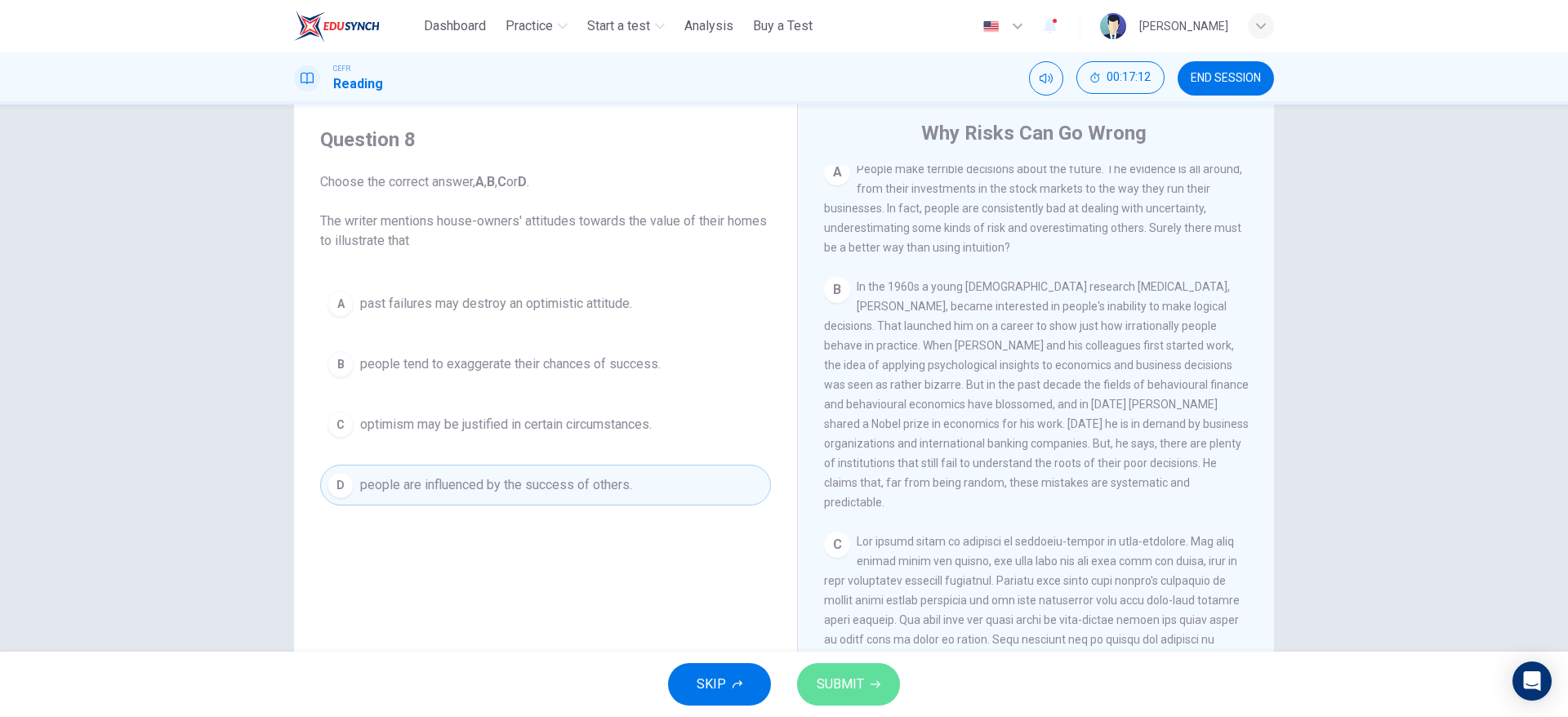
click at [879, 684] on icon "button" at bounding box center [875, 685] width 10 height 7
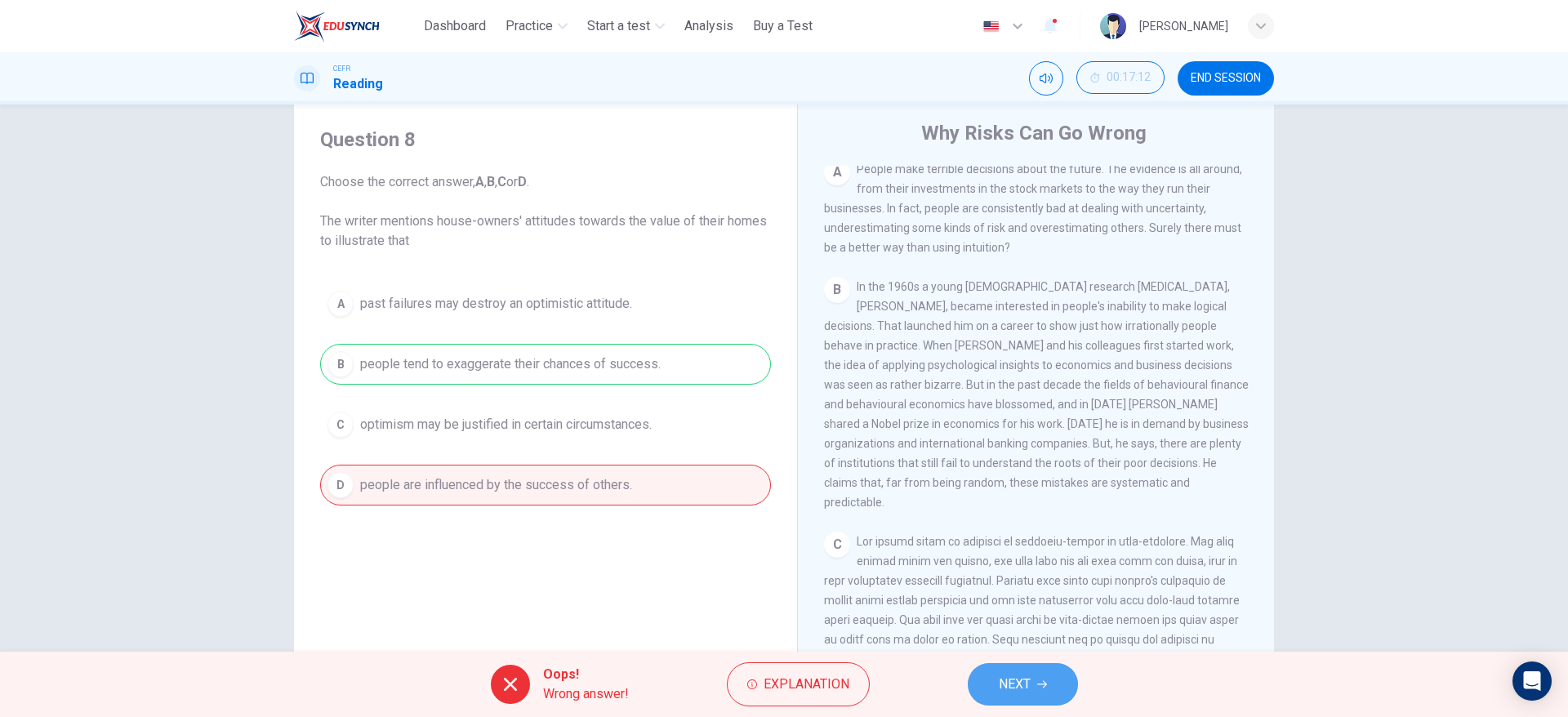
click at [989, 687] on button "NEXT" at bounding box center [1022, 684] width 110 height 42
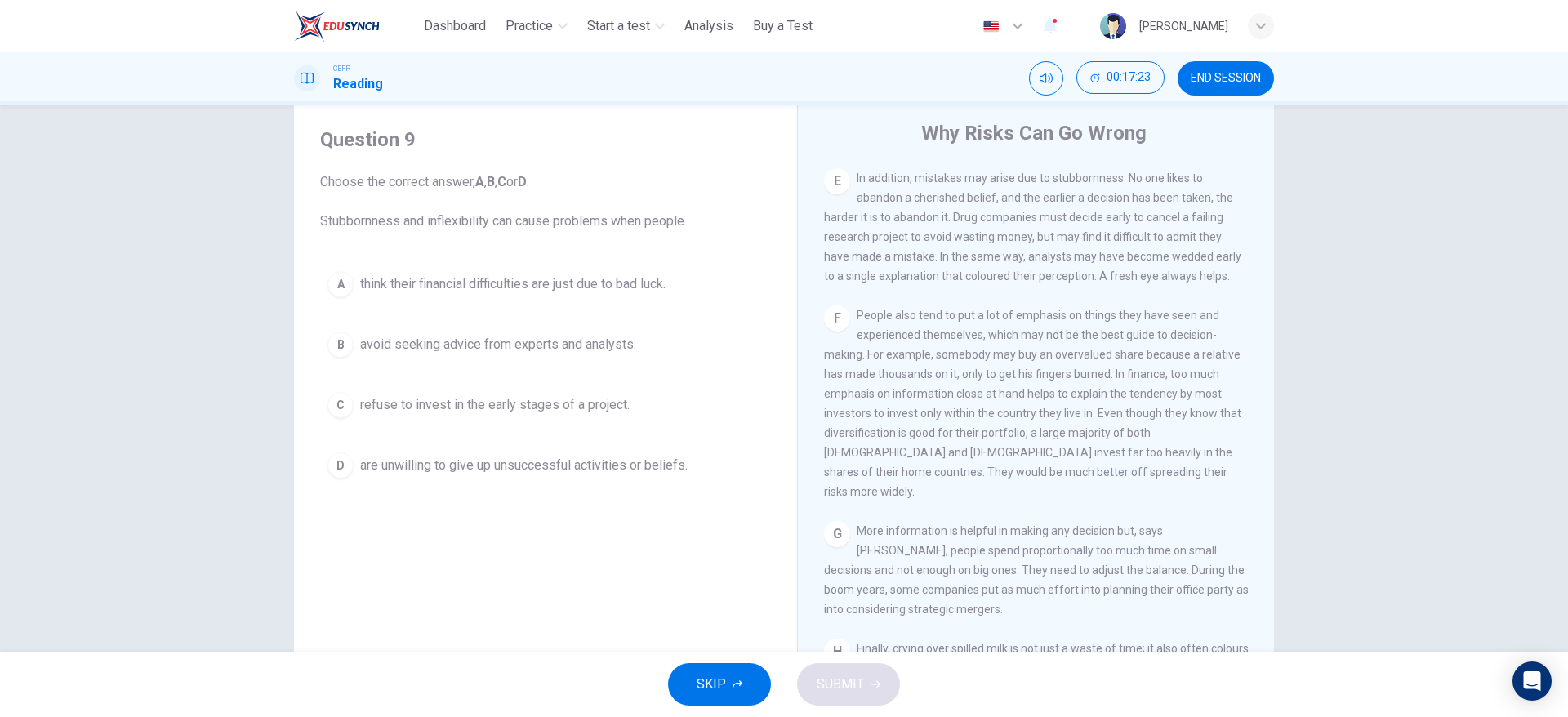
scroll to position [1178, 0]
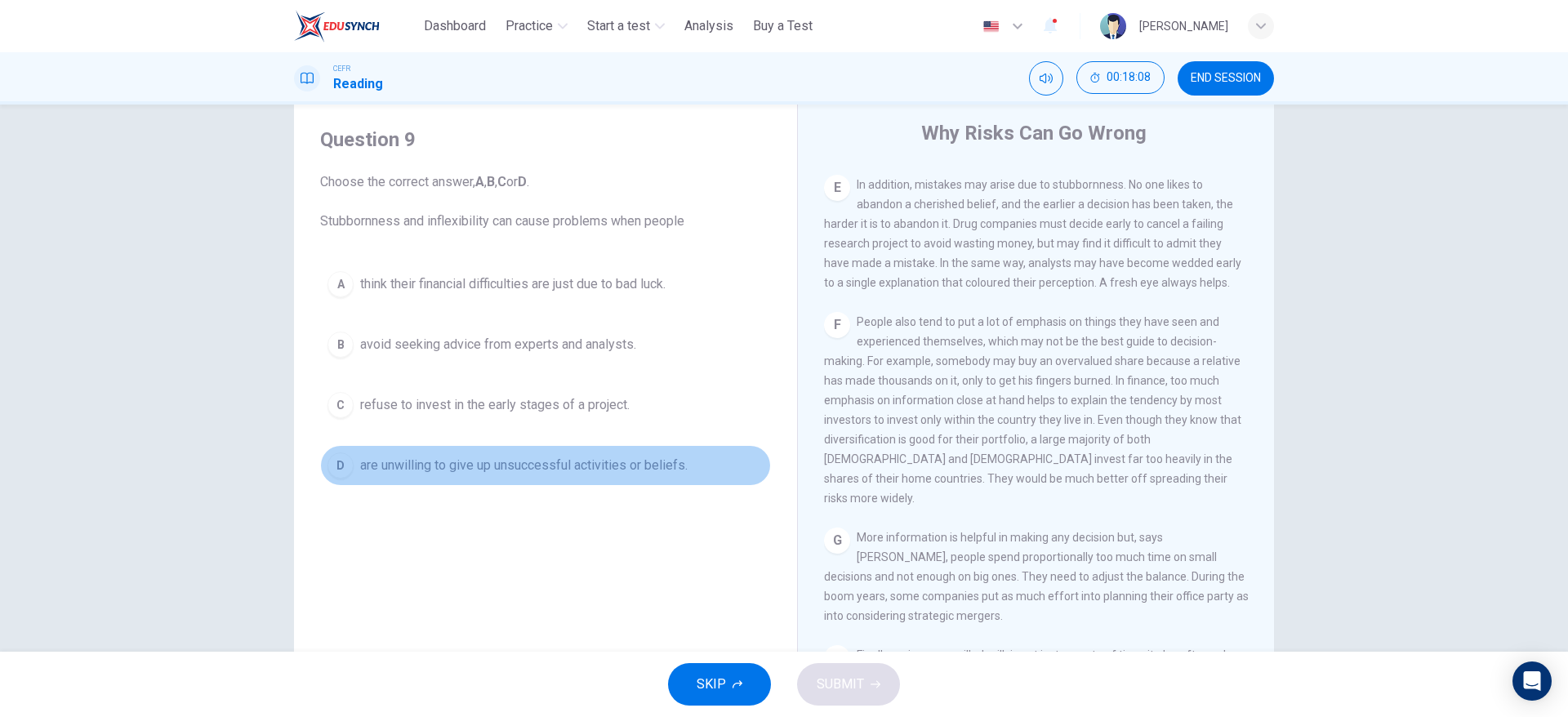
click at [677, 468] on span "are unwilling to give up unsuccessful activities or beliefs." at bounding box center [523, 465] width 327 height 20
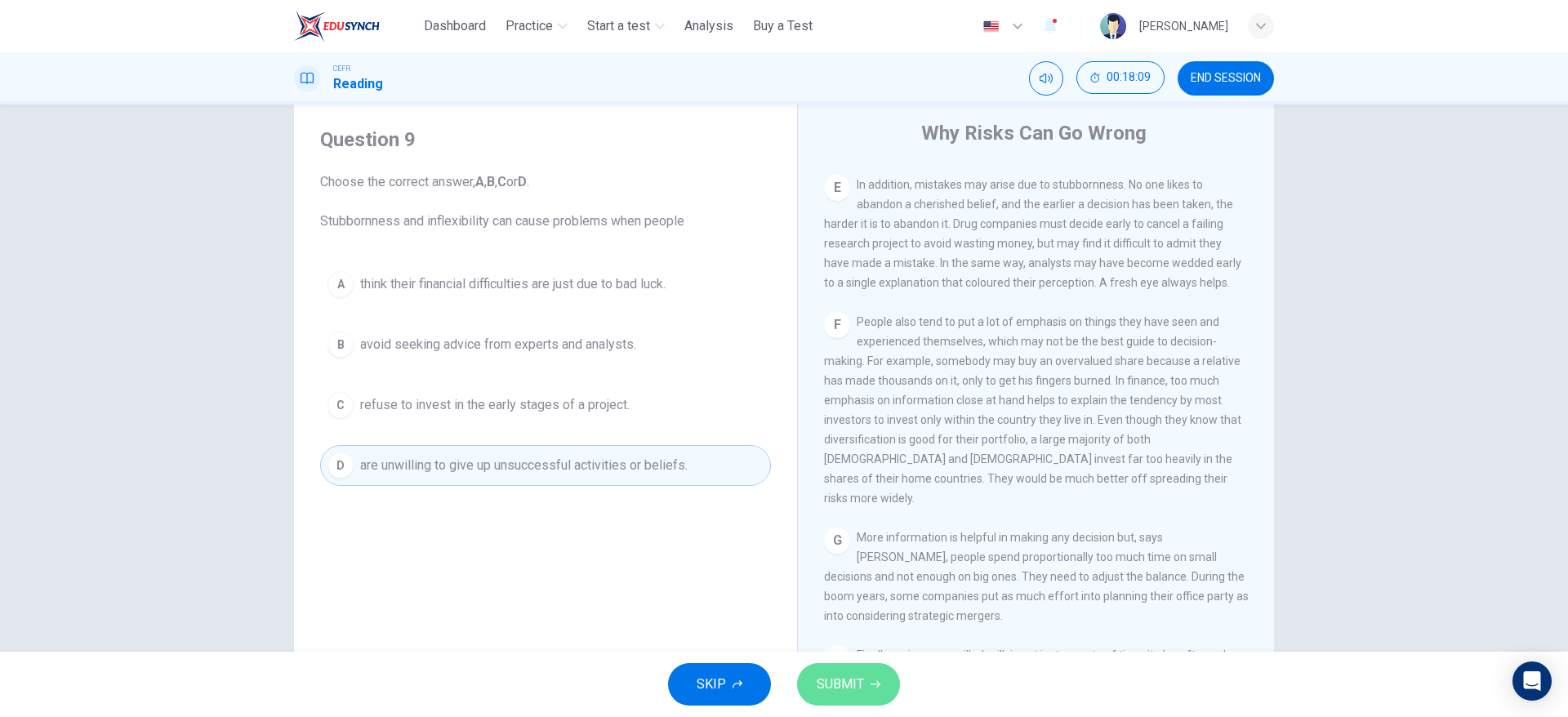
click at [865, 682] on button "SUBMIT" at bounding box center [848, 684] width 103 height 42
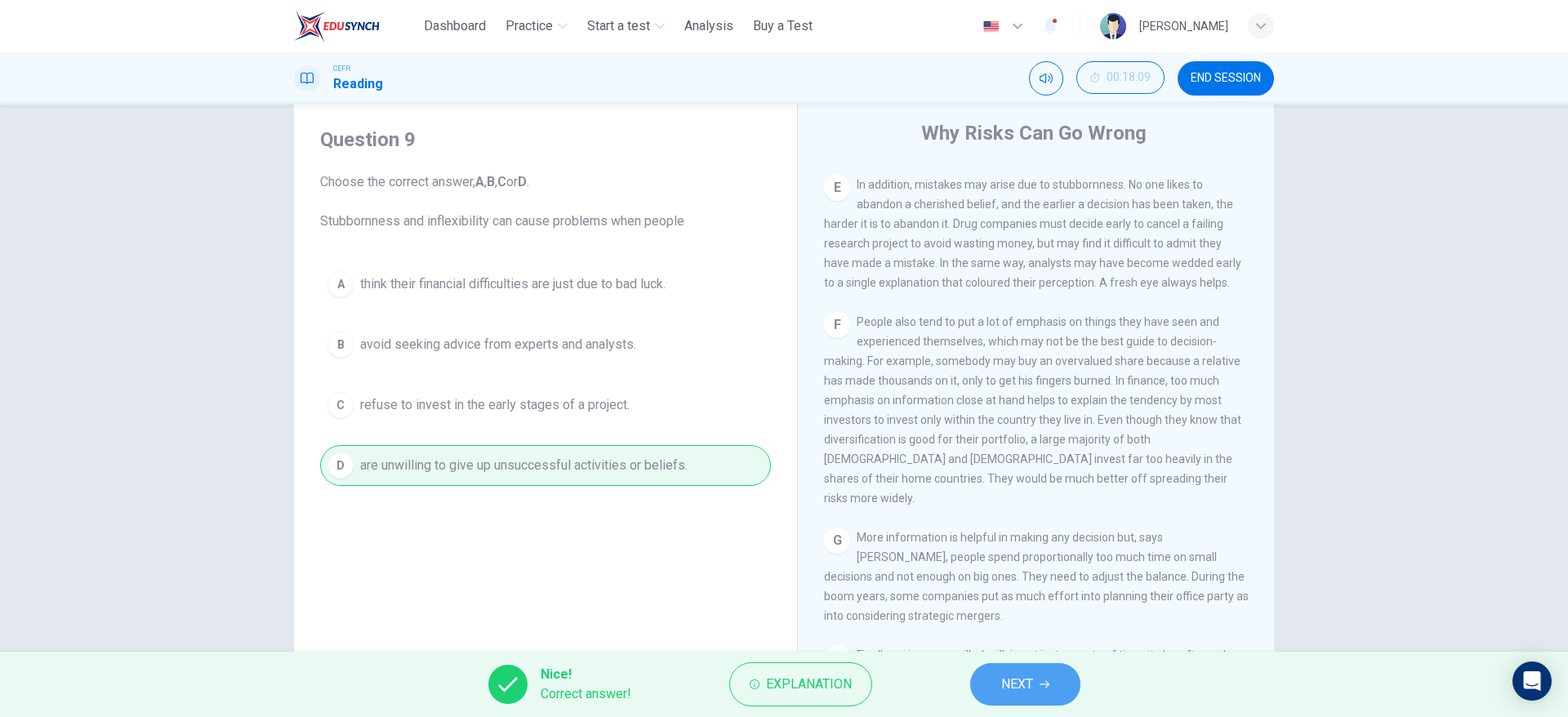
click at [985, 682] on button "NEXT" at bounding box center [1025, 684] width 110 height 42
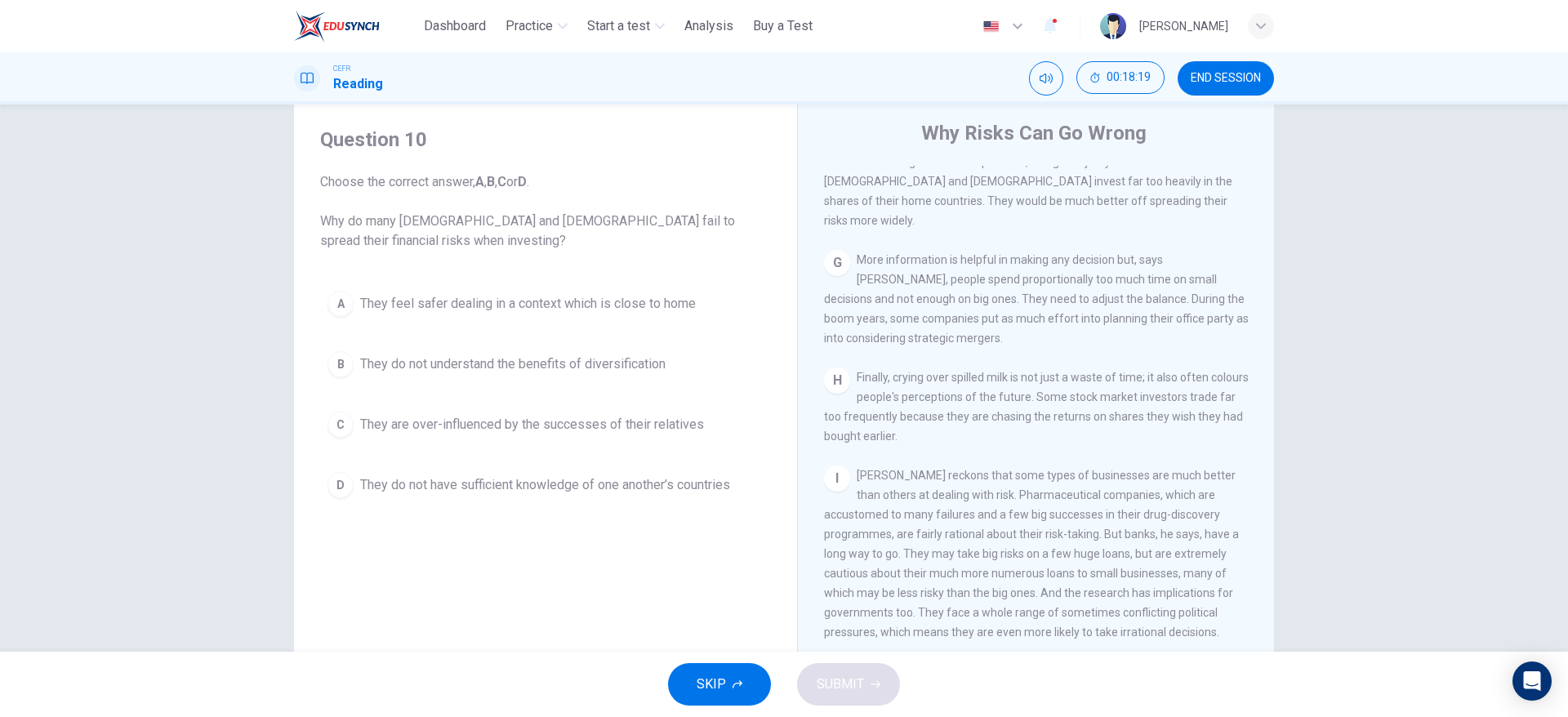
scroll to position [1495, 0]
click at [947, 622] on div "I [PERSON_NAME] reckons that some types of businesses are much better than othe…" at bounding box center [1036, 553] width 425 height 176
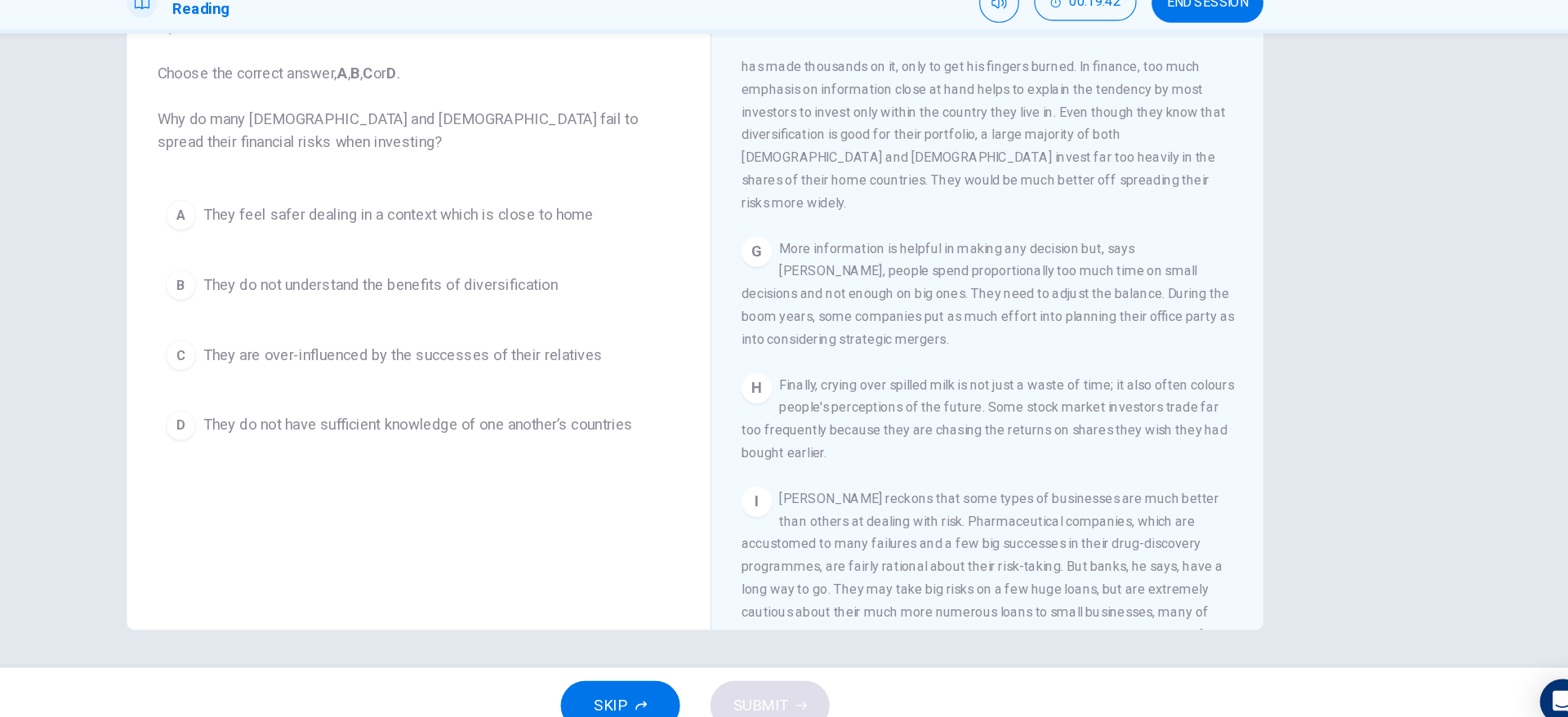
scroll to position [1373, 0]
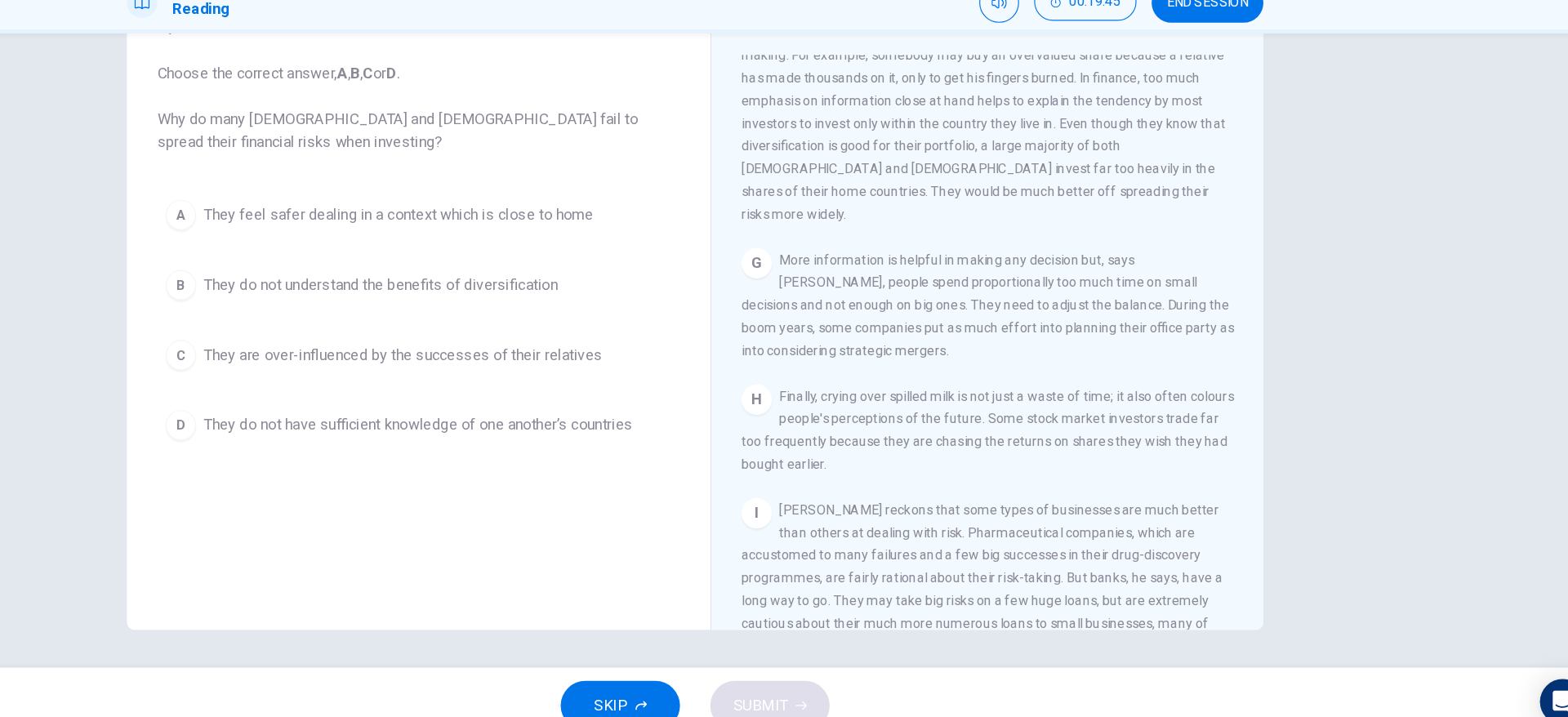
click at [1248, 551] on div "CLICK TO ZOOM Click to Zoom A People make terrible decisions about the future. …" at bounding box center [1046, 371] width 445 height 496
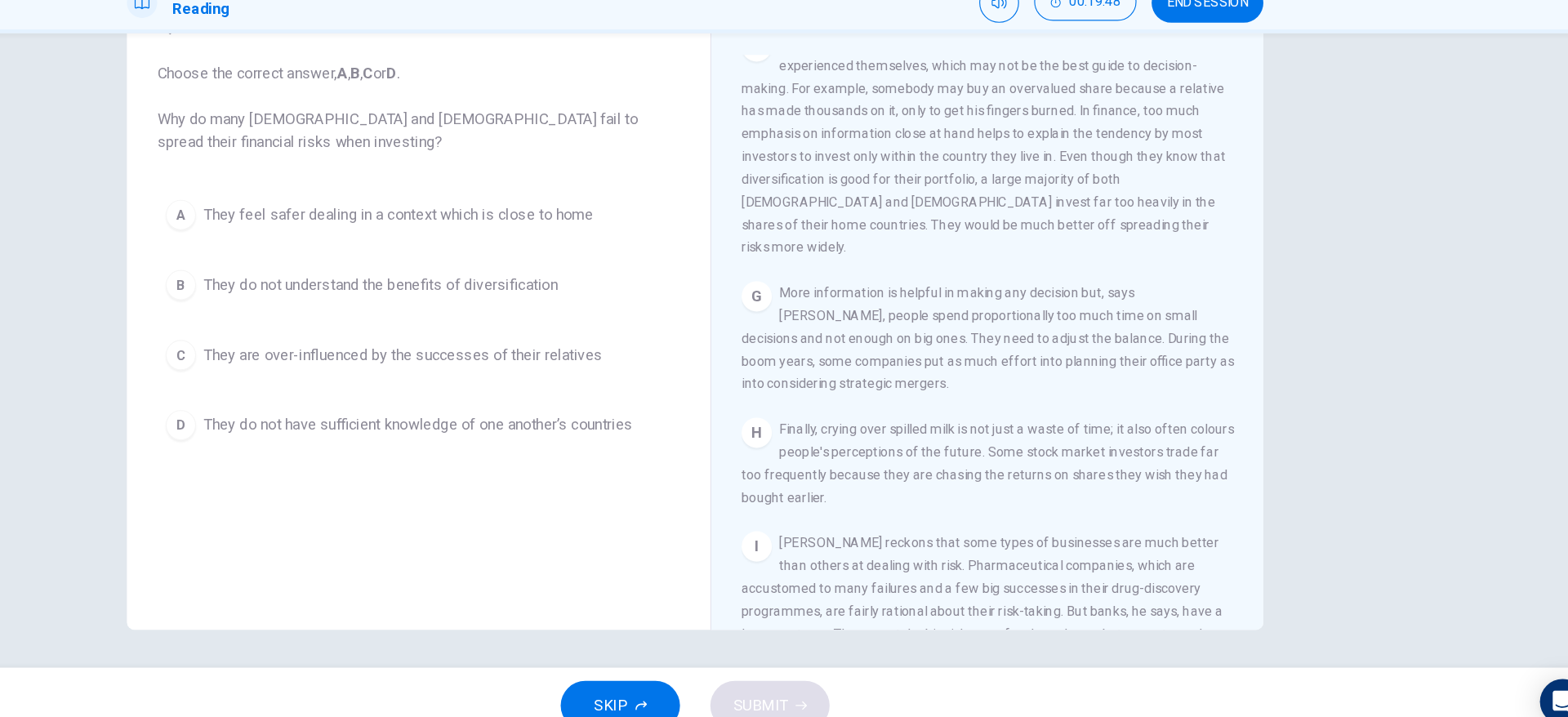
scroll to position [1320, 0]
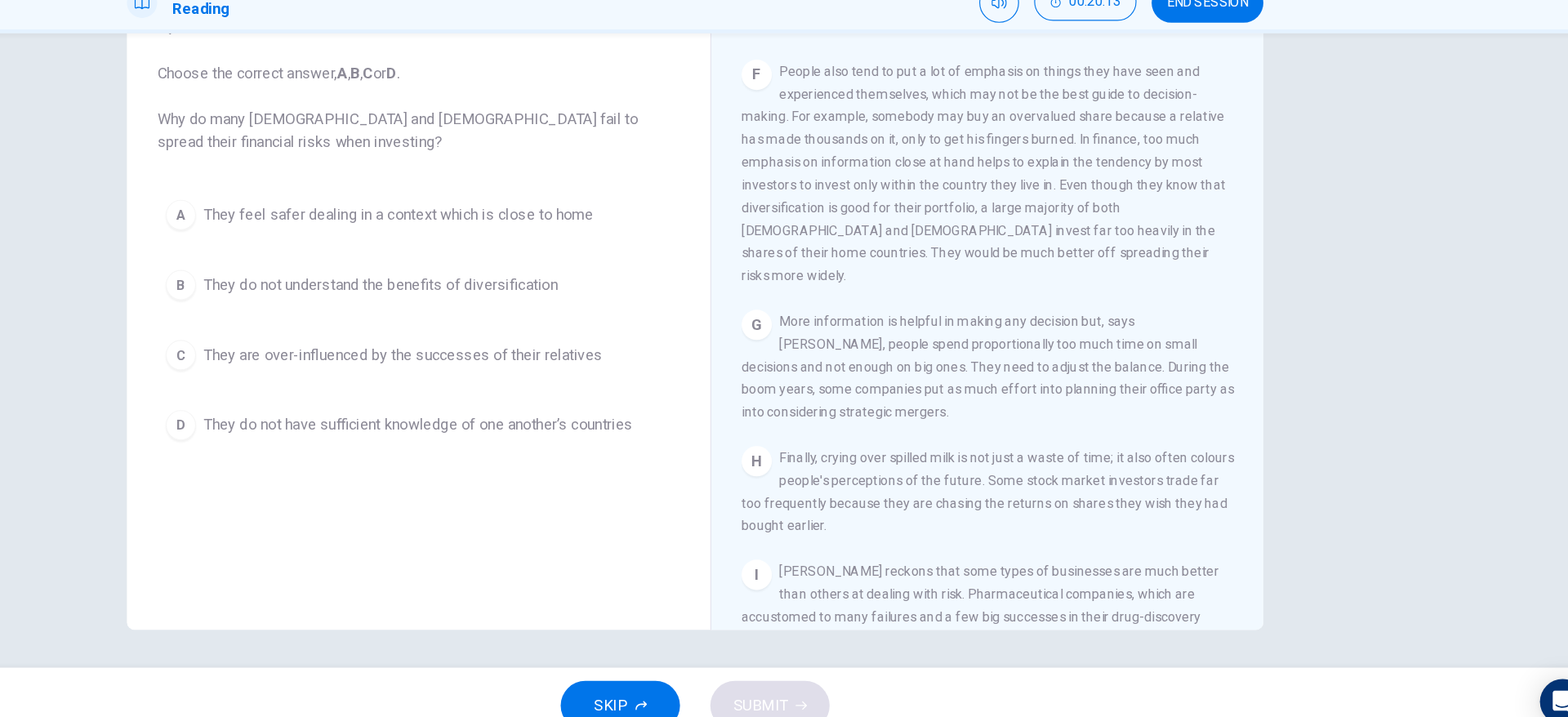
click at [644, 364] on button "C They are over-influenced by the successes of their relatives" at bounding box center [546, 383] width 450 height 41
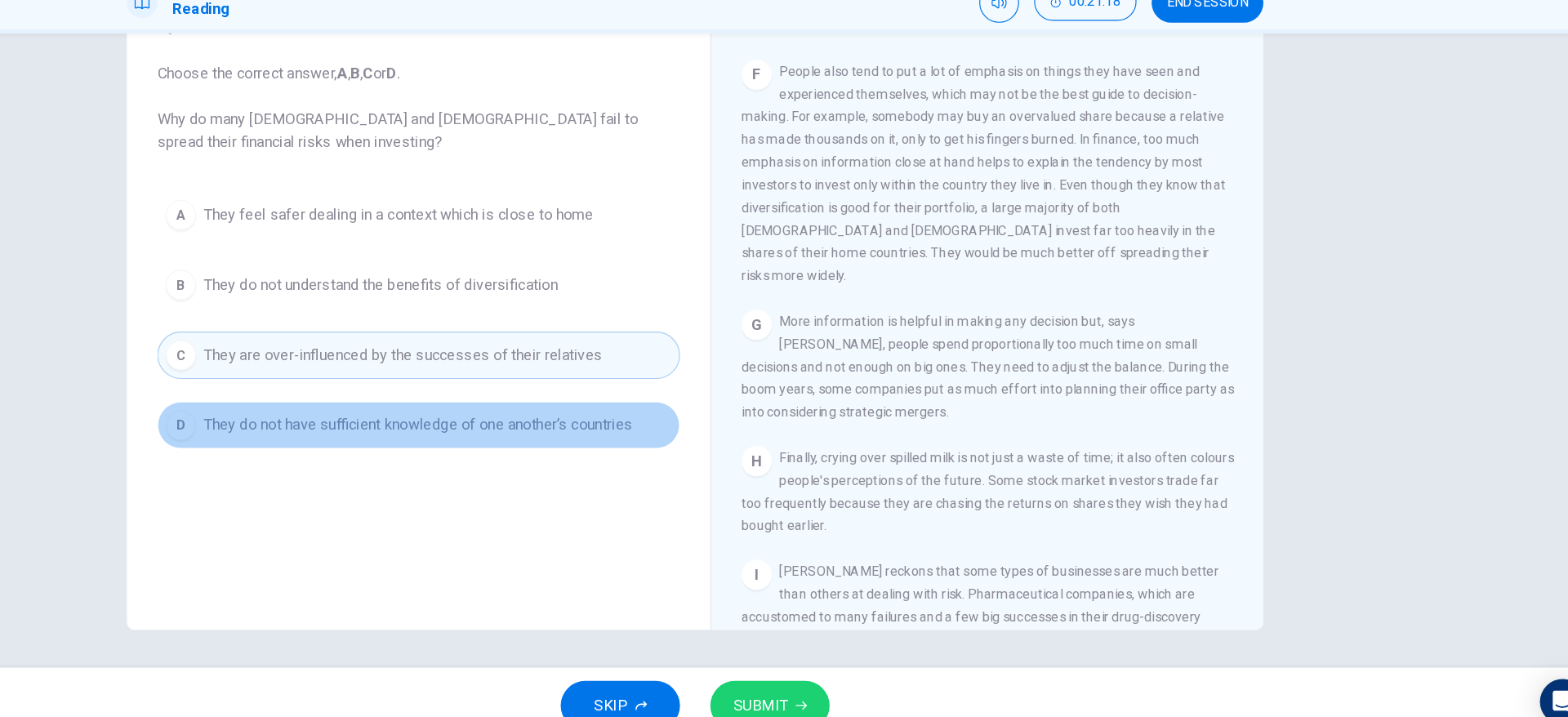
click at [592, 451] on span "They do not have sufficient knowledge of one another’s countries" at bounding box center [545, 443] width 370 height 20
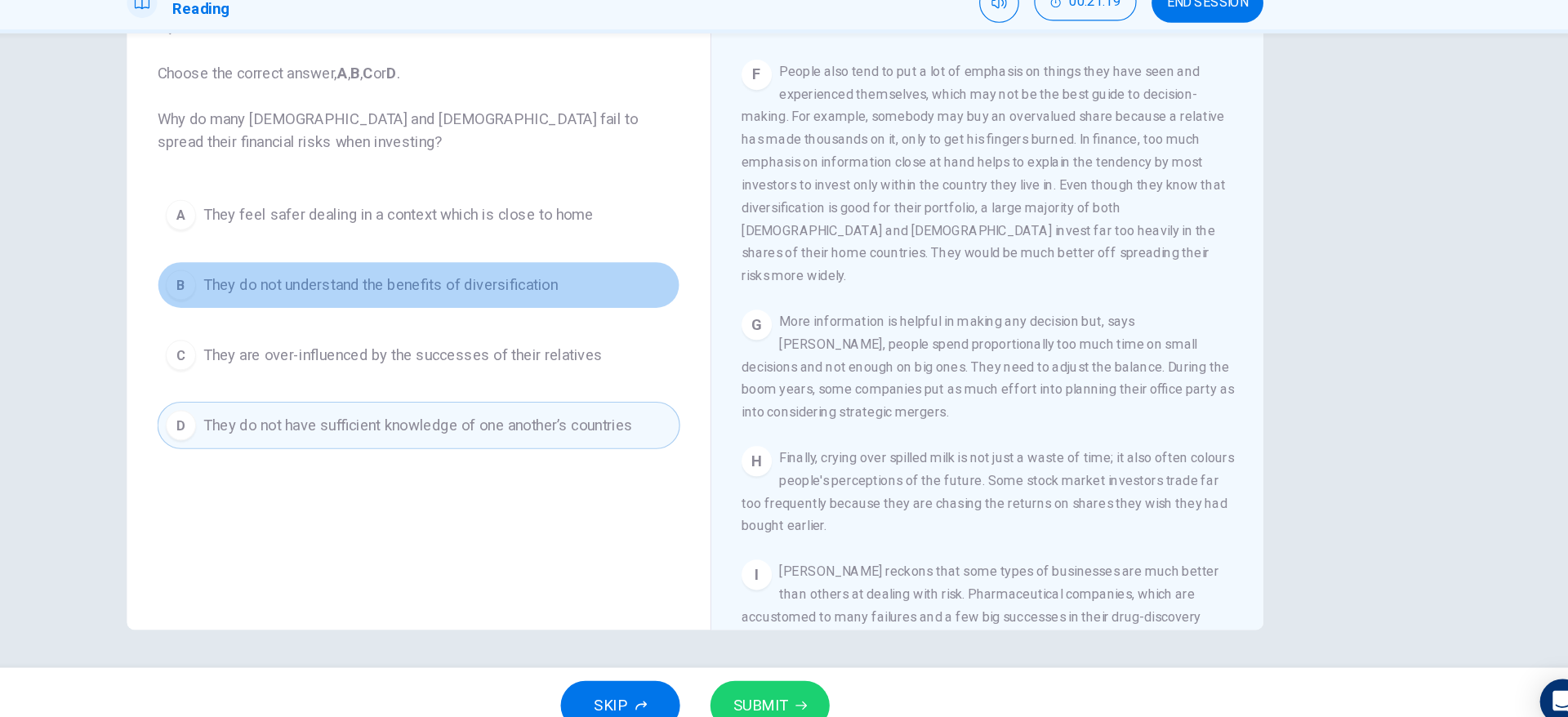
click at [414, 334] on button "B They do not understand the benefits of diversification" at bounding box center [546, 322] width 450 height 41
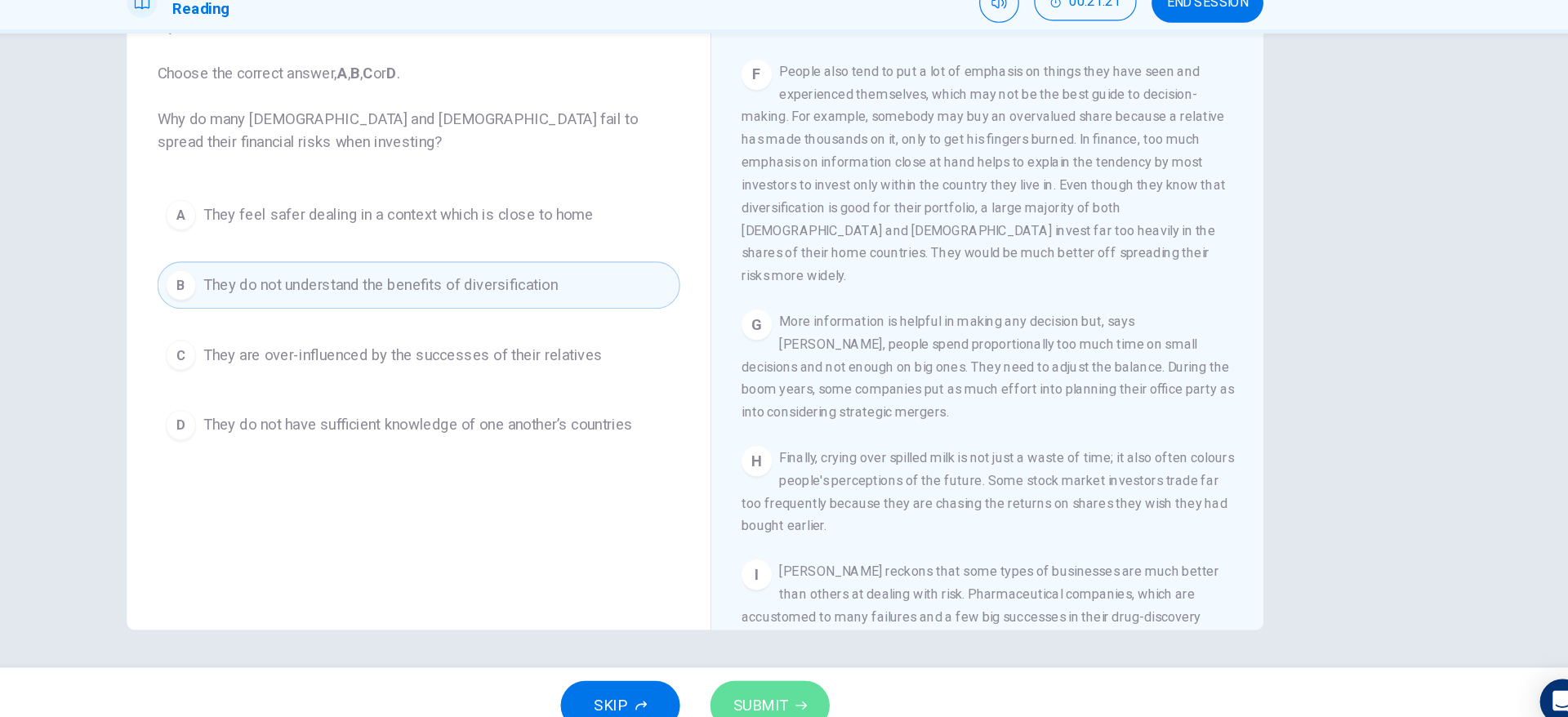
click at [879, 681] on icon "button" at bounding box center [875, 685] width 10 height 10
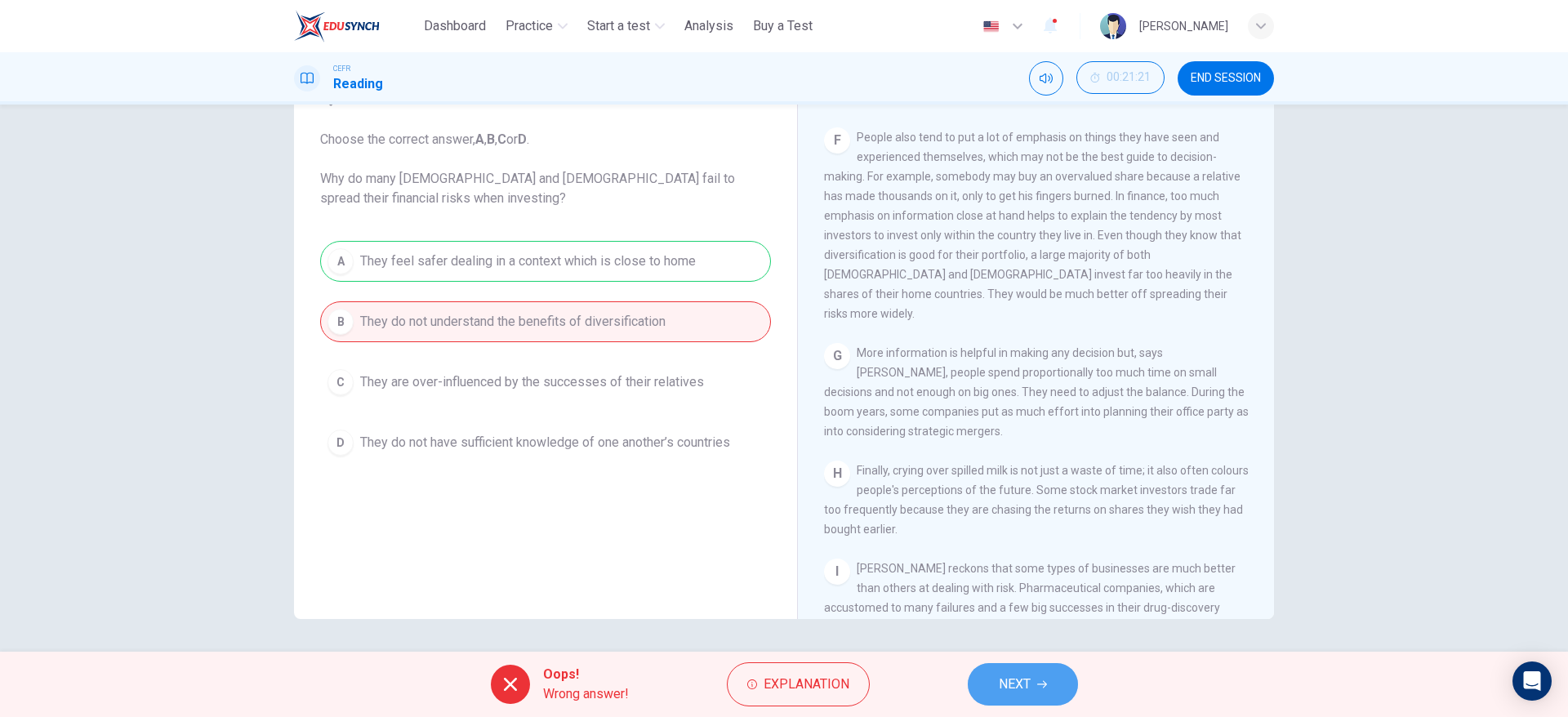
click at [995, 678] on button "NEXT" at bounding box center [1022, 684] width 110 height 42
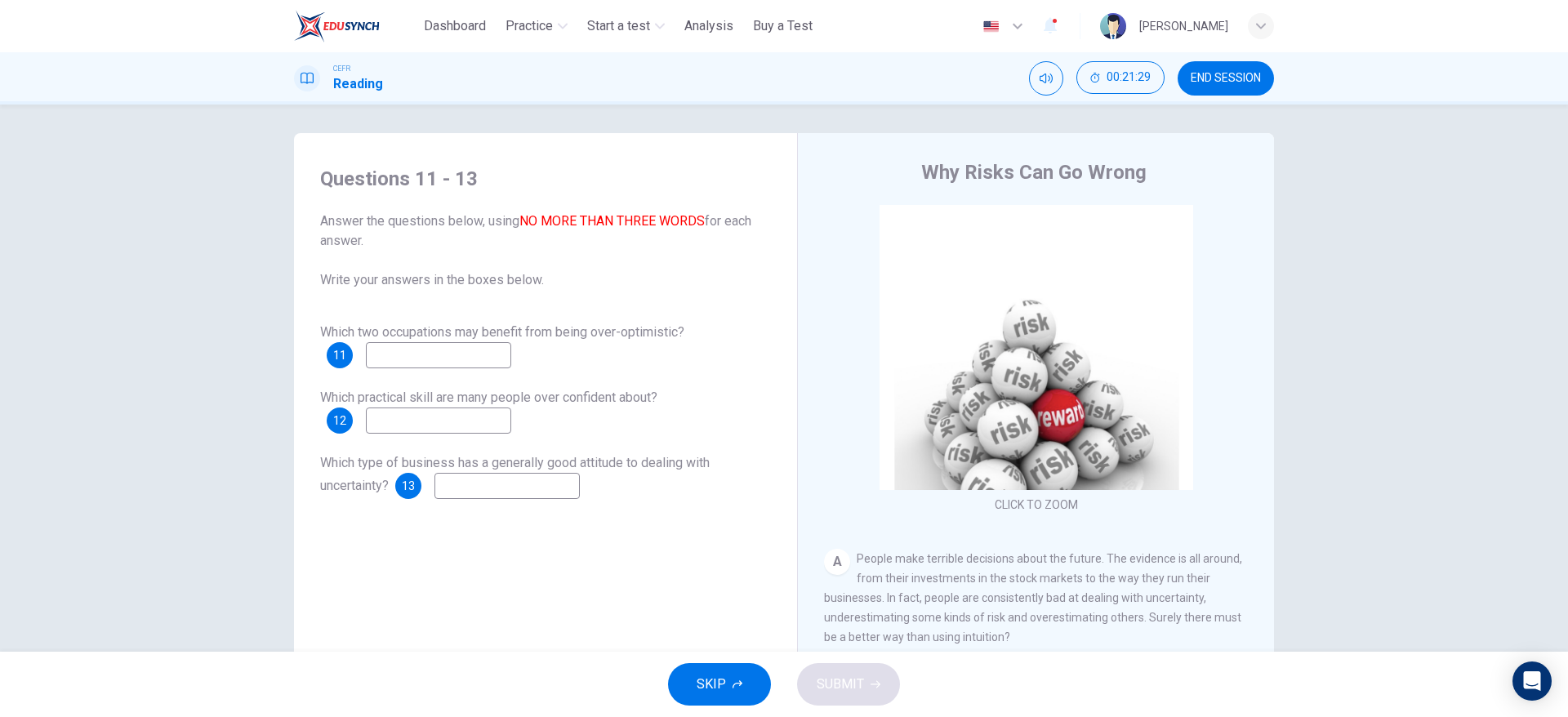
scroll to position [1495, 0]
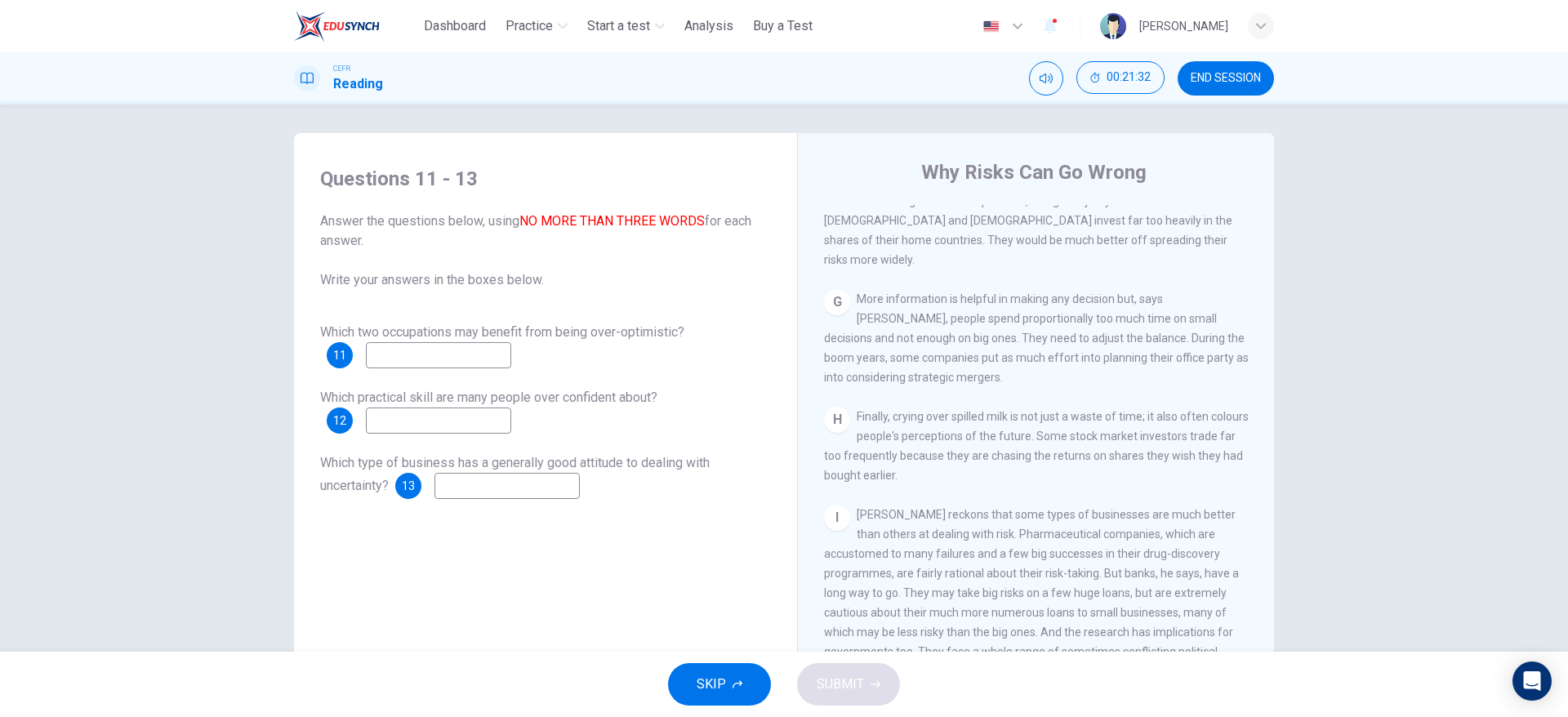
click at [502, 359] on input at bounding box center [438, 355] width 145 height 27
type input "**********"
click at [477, 421] on input at bounding box center [438, 420] width 145 height 27
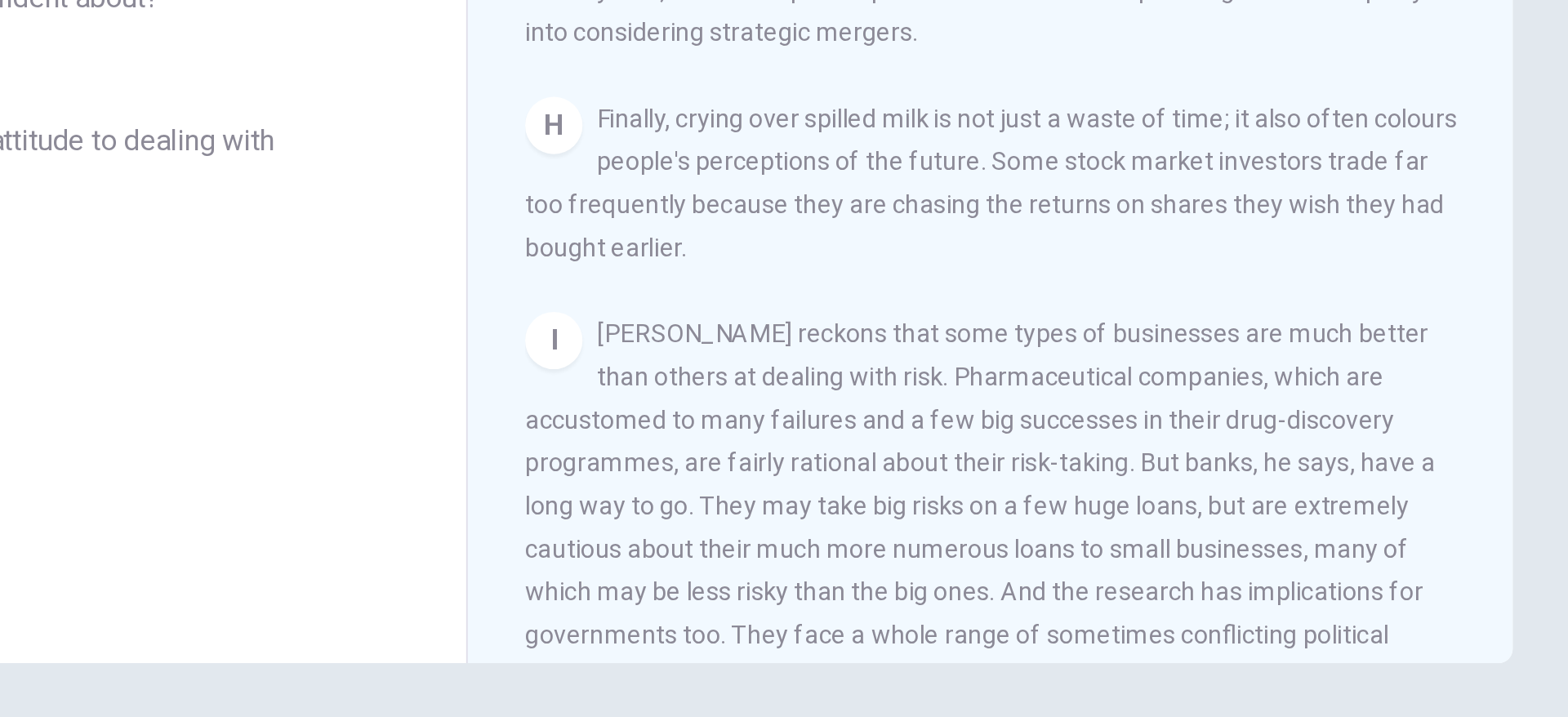
scroll to position [1418, 0]
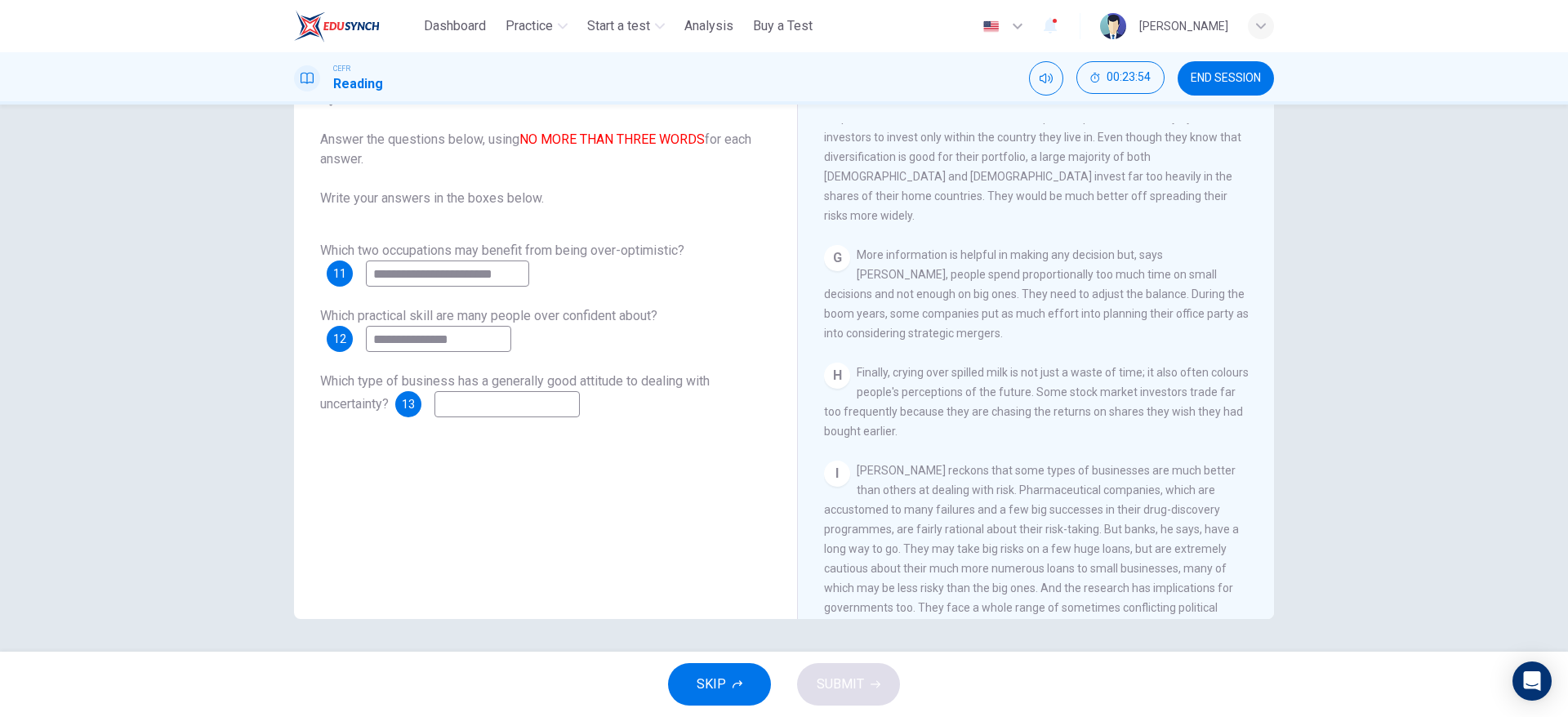
type input "**********"
click at [556, 407] on input at bounding box center [507, 404] width 145 height 27
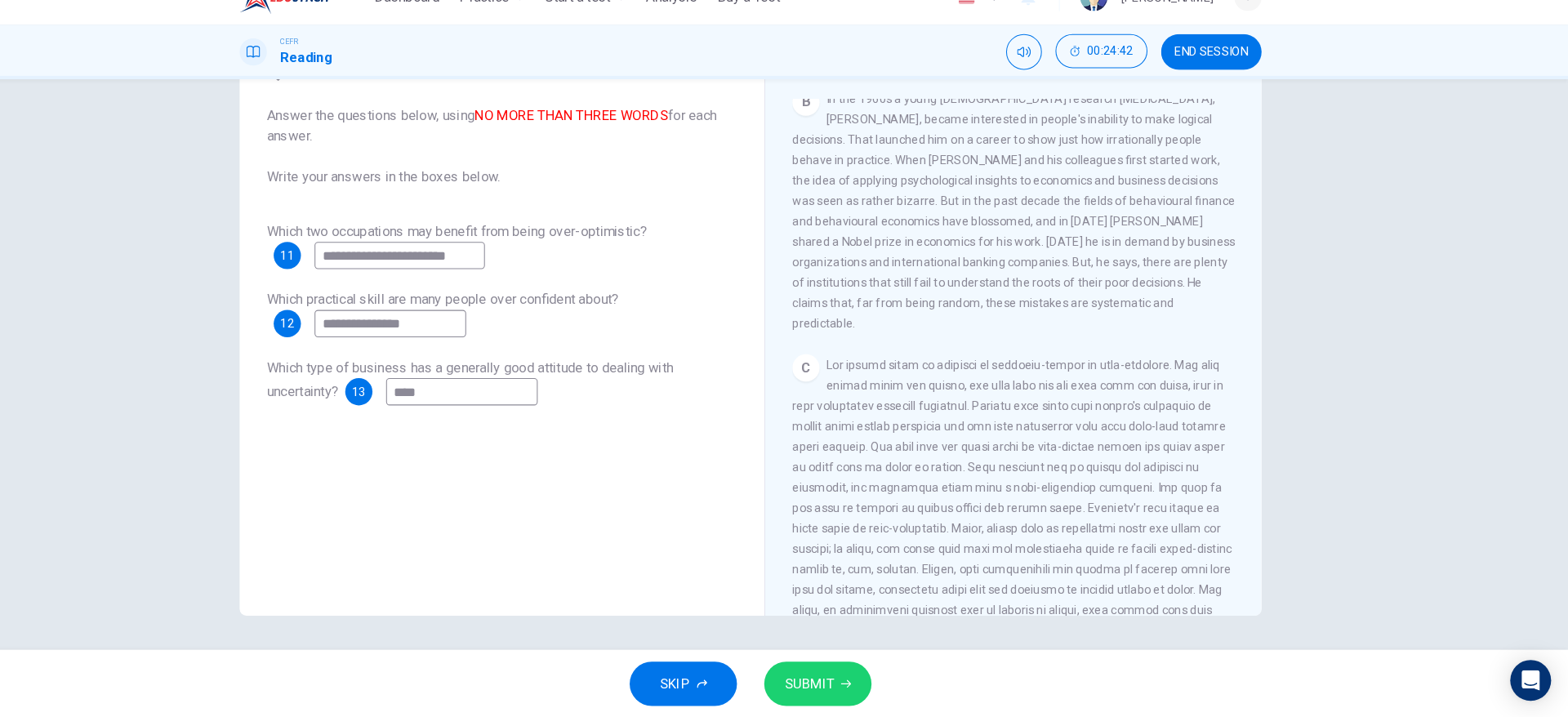
scroll to position [0, 0]
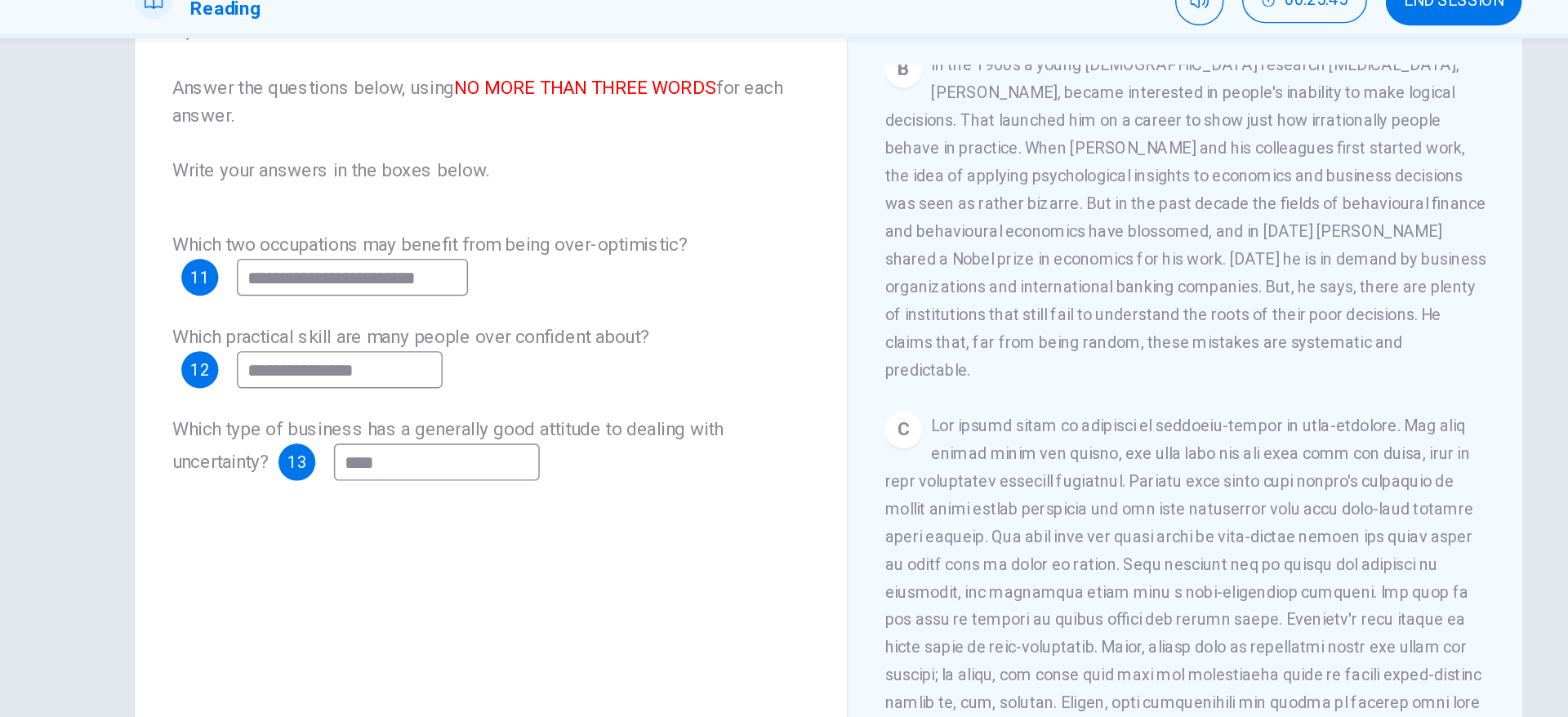
type input "****"
drag, startPoint x: 513, startPoint y: 272, endPoint x: 277, endPoint y: 319, distance: 240.6
click at [277, 319] on div "**********" at bounding box center [784, 334] width 1032 height 568
type input "**********"
drag, startPoint x: 532, startPoint y: 395, endPoint x: 440, endPoint y: 407, distance: 92.8
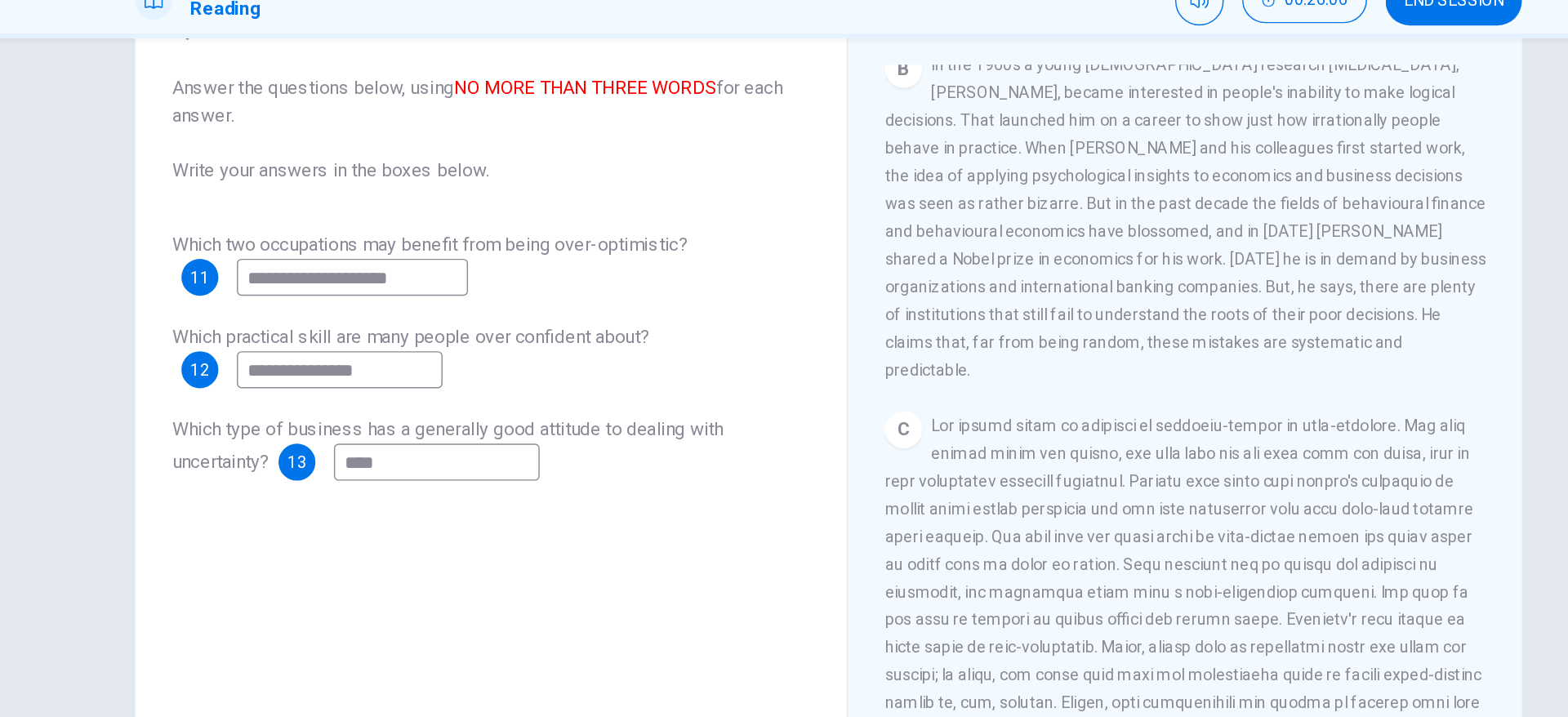
click at [440, 407] on input "****" at bounding box center [507, 404] width 145 height 27
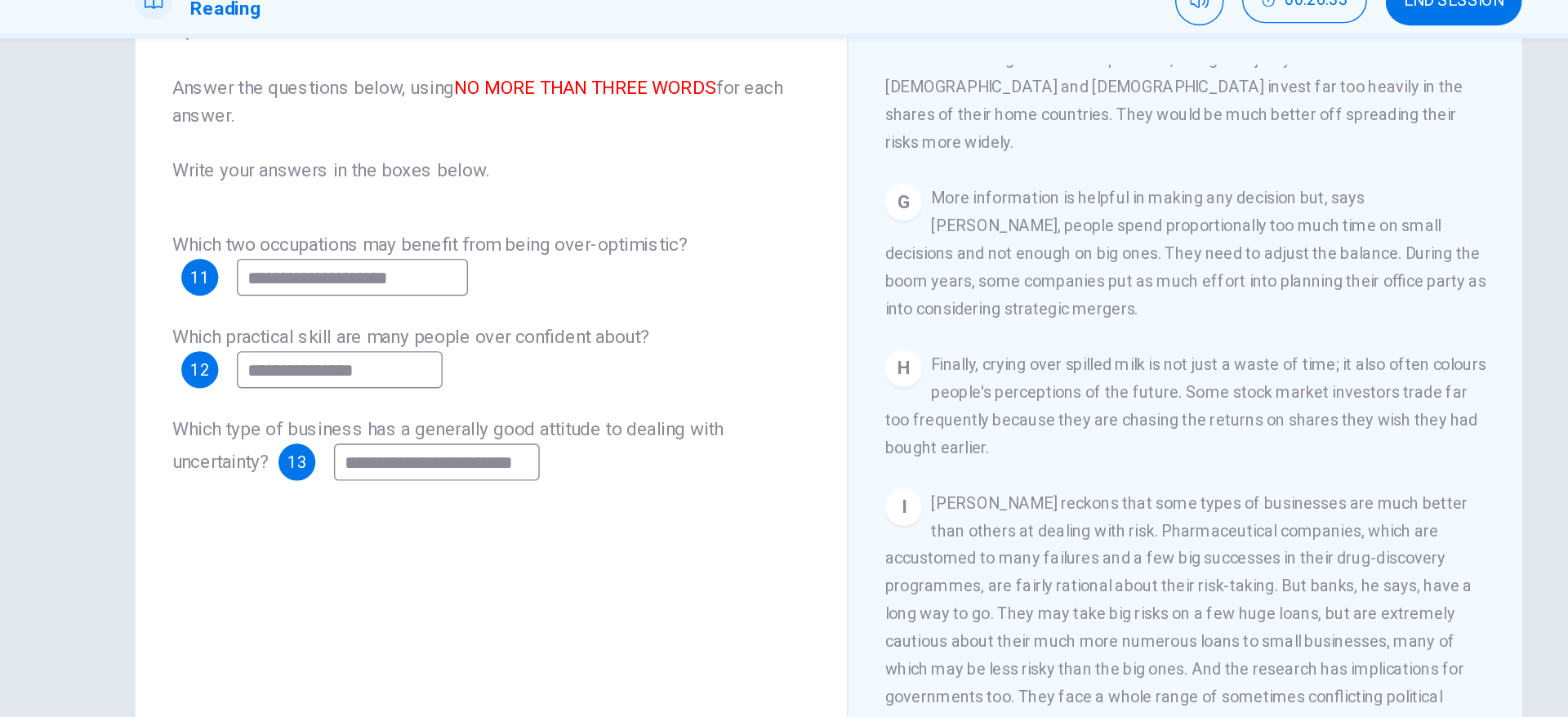
scroll to position [0, 7]
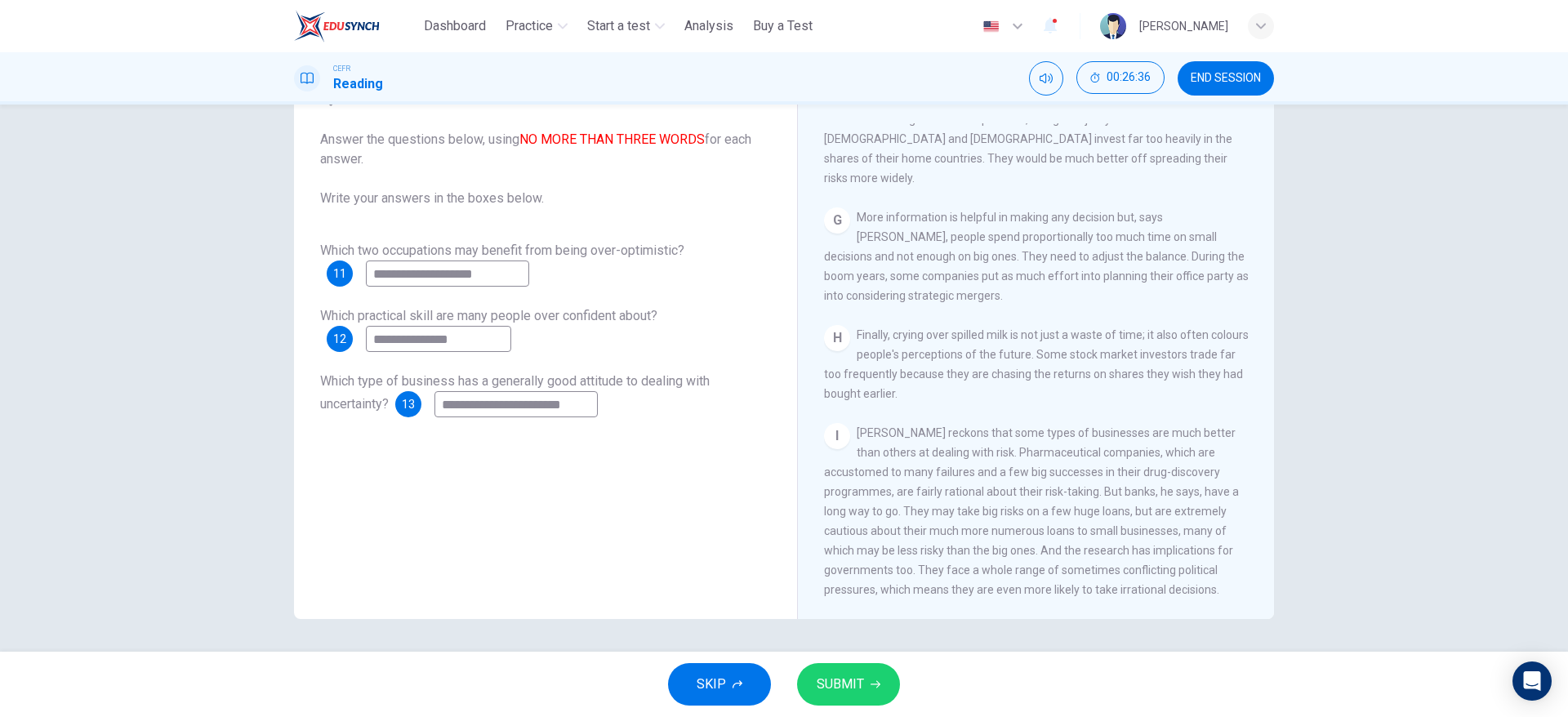
type input "**********"
click at [844, 687] on span "SUBMIT" at bounding box center [841, 684] width 47 height 23
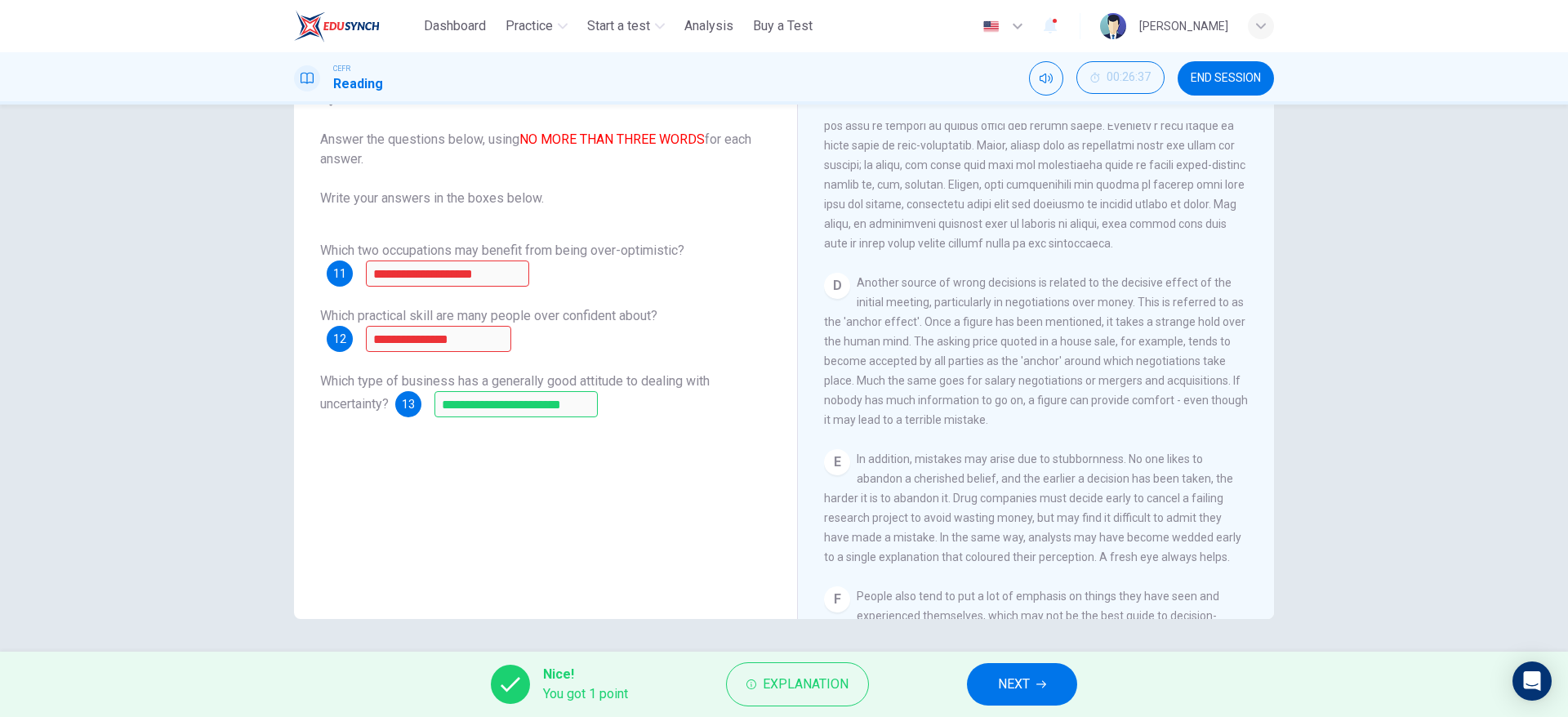
scroll to position [843, 0]
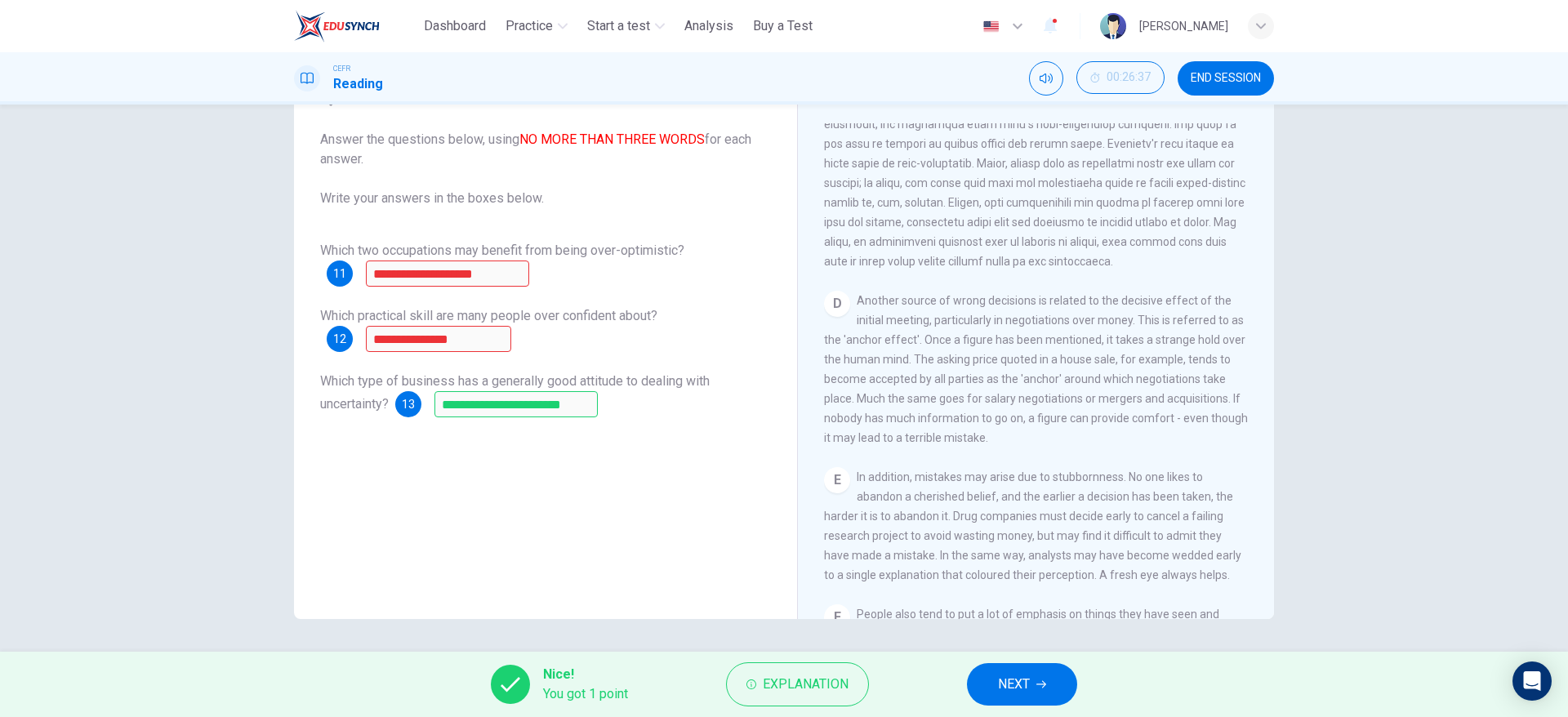
click at [1238, 396] on div "CLICK TO ZOOM Click to Zoom A People make terrible decisions about the future. …" at bounding box center [1046, 371] width 445 height 496
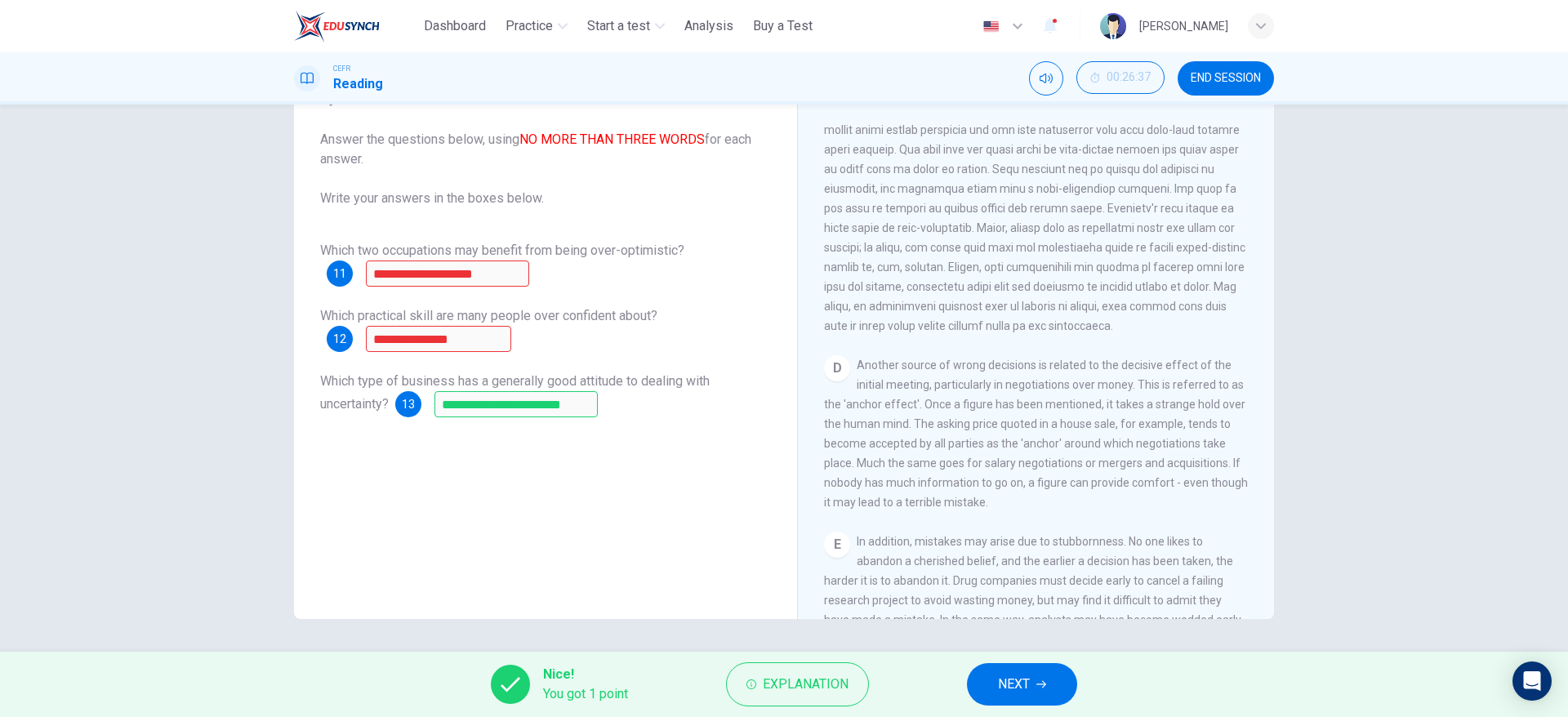
scroll to position [750, 0]
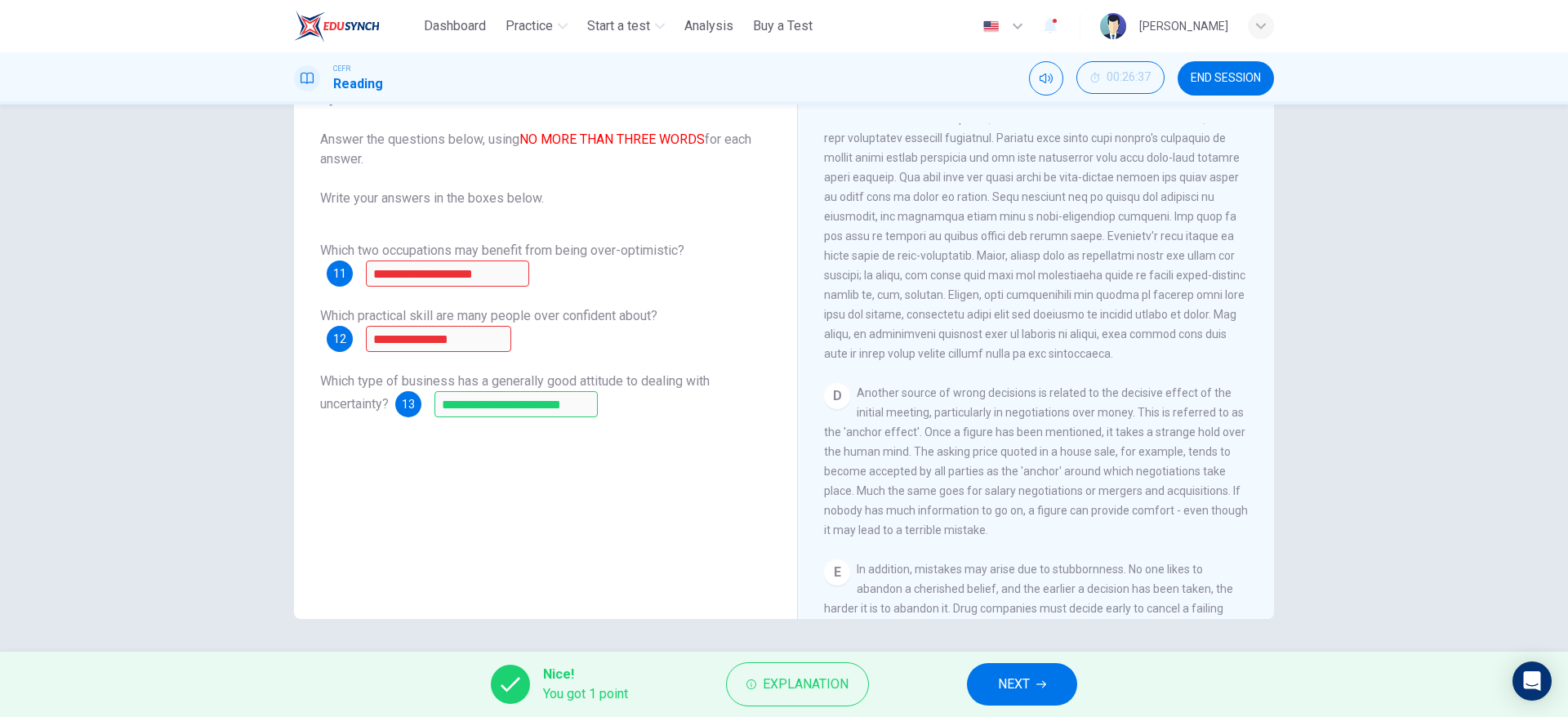
click at [1055, 678] on button "NEXT" at bounding box center [1021, 684] width 110 height 42
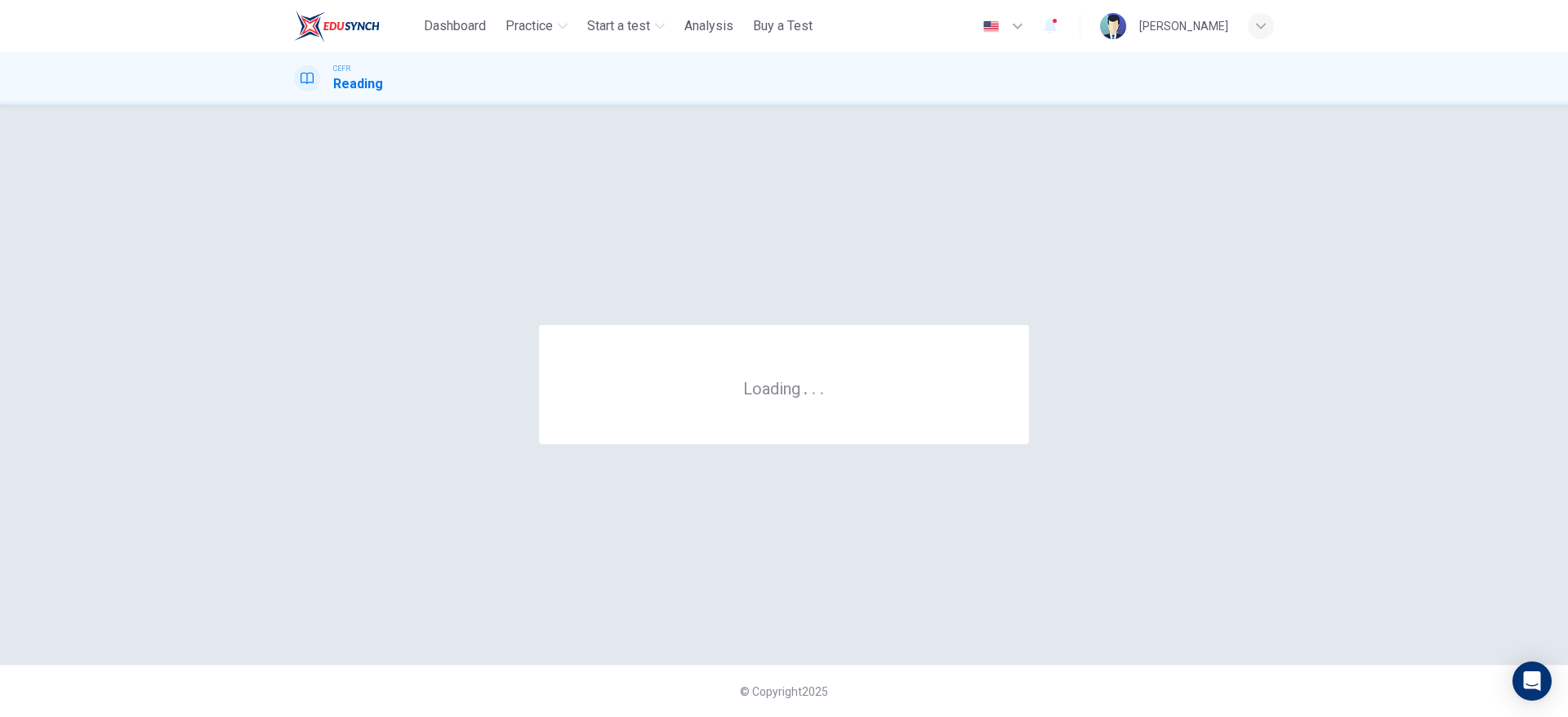
scroll to position [0, 0]
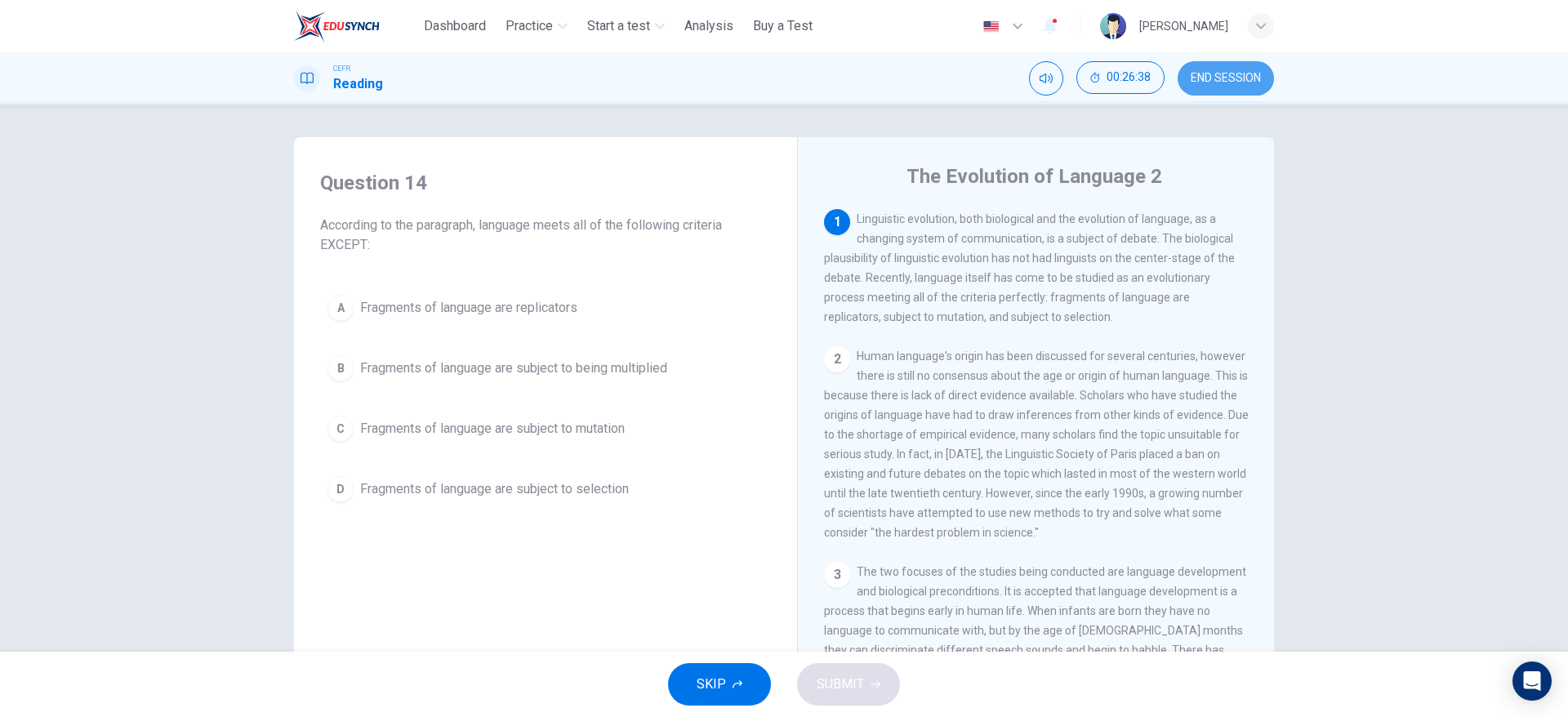
click at [1217, 75] on span "END SESSION" at bounding box center [1225, 78] width 70 height 13
